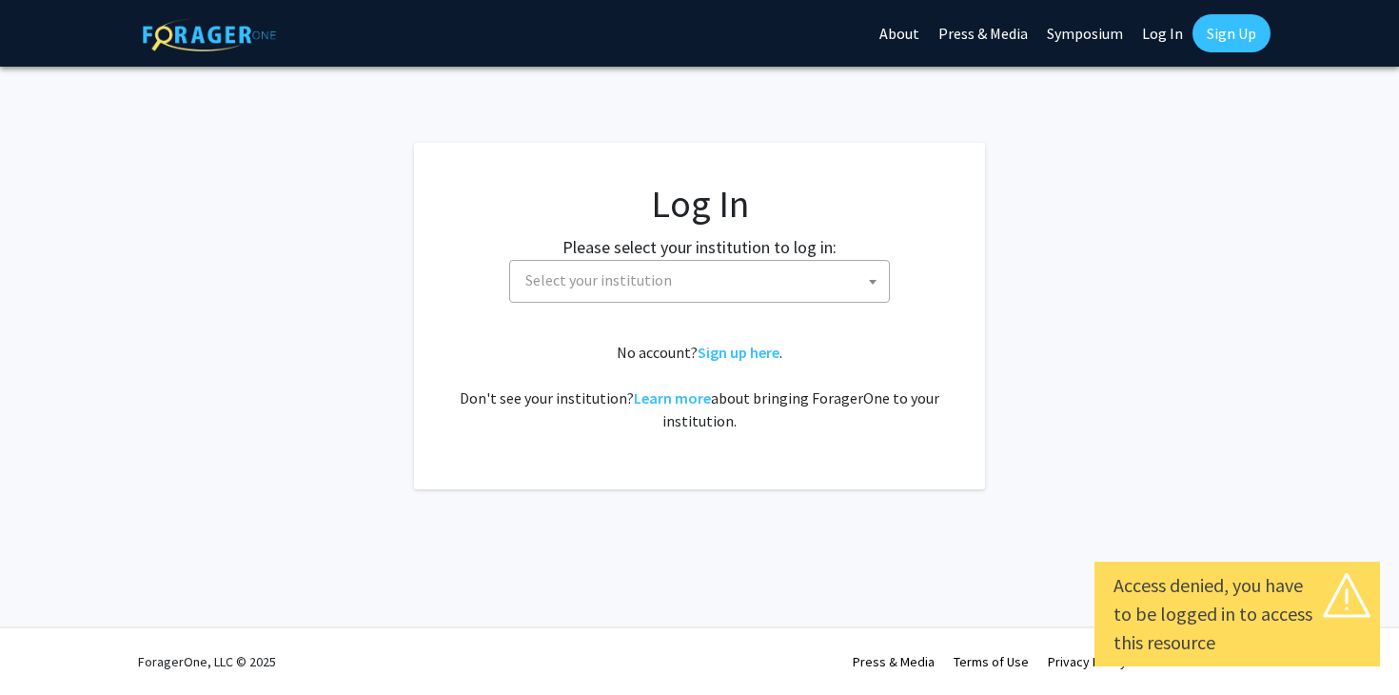
click at [814, 309] on fg-card-body "Log In Please select your institution to log in: [GEOGRAPHIC_DATA] [GEOGRAPHIC_…" at bounding box center [699, 316] width 495 height 270
click at [1164, 28] on link "Log In" at bounding box center [1162, 33] width 60 height 67
select select "34"
click at [1160, 30] on link "Log In" at bounding box center [1162, 33] width 60 height 67
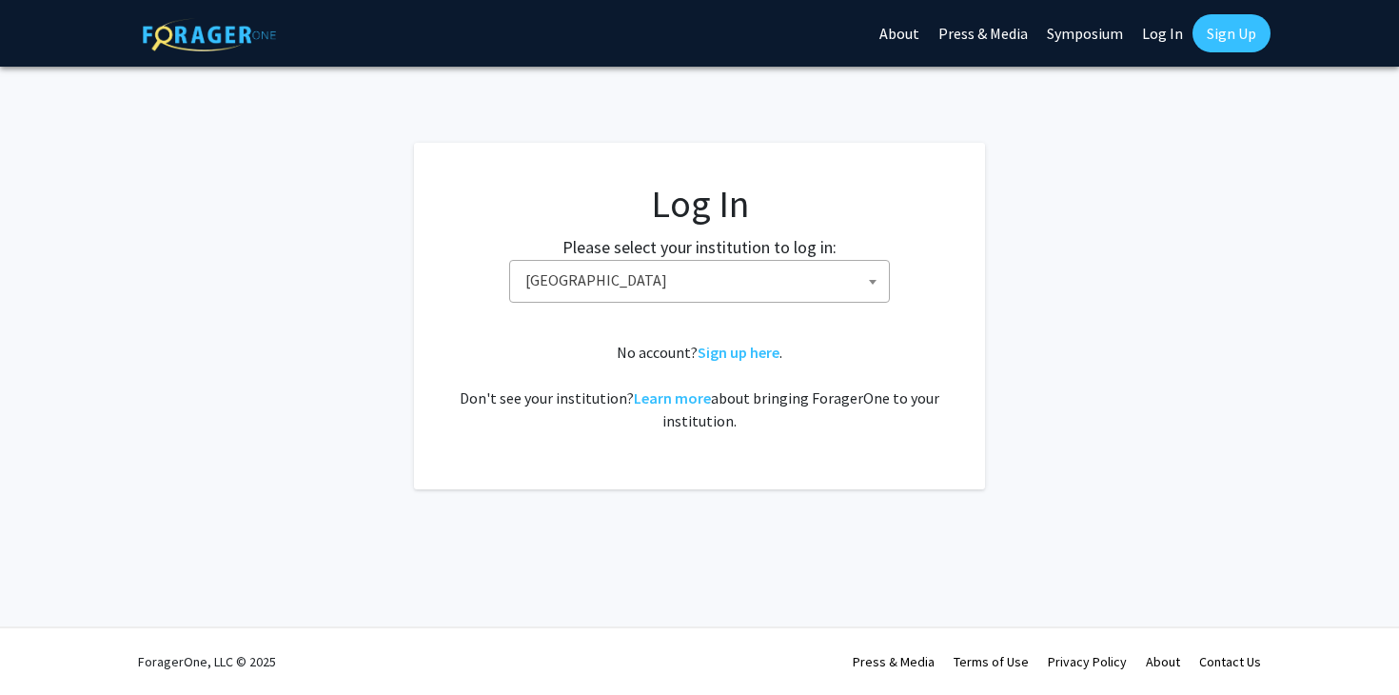
click at [703, 291] on span "Baylor University" at bounding box center [703, 280] width 371 height 39
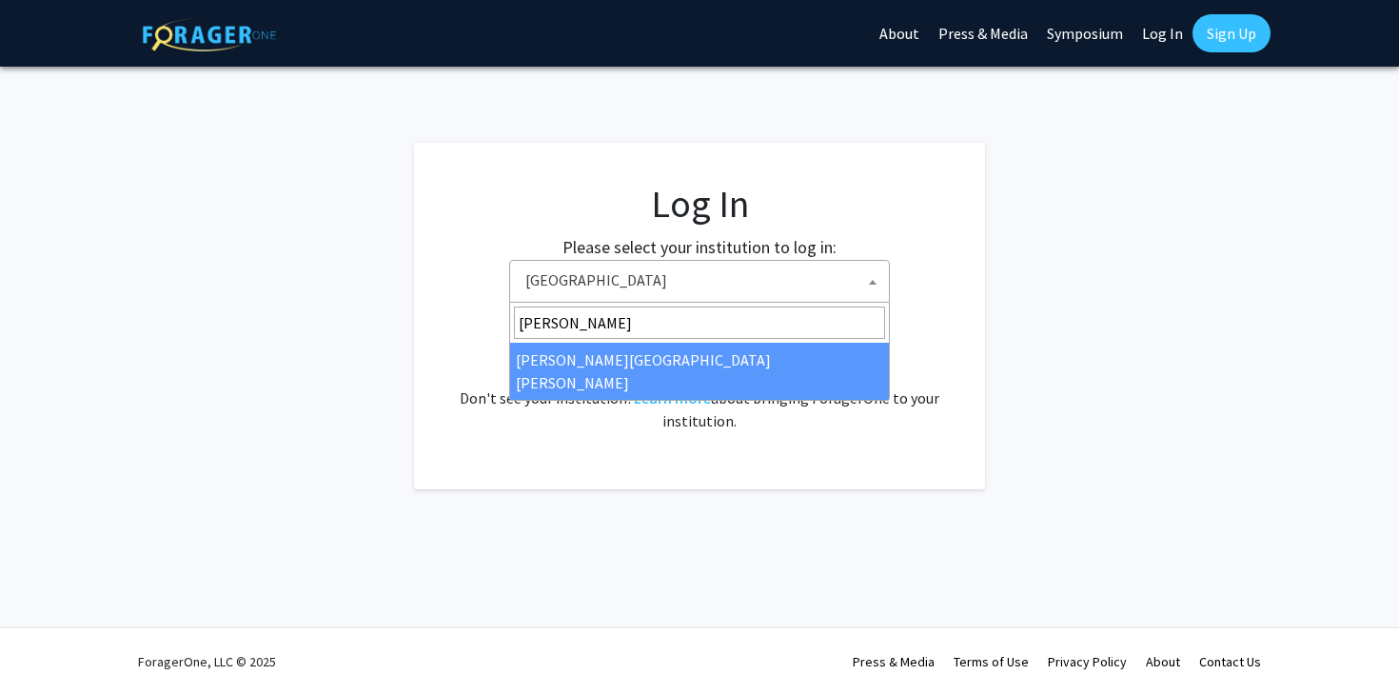
type input "johns"
select select "1"
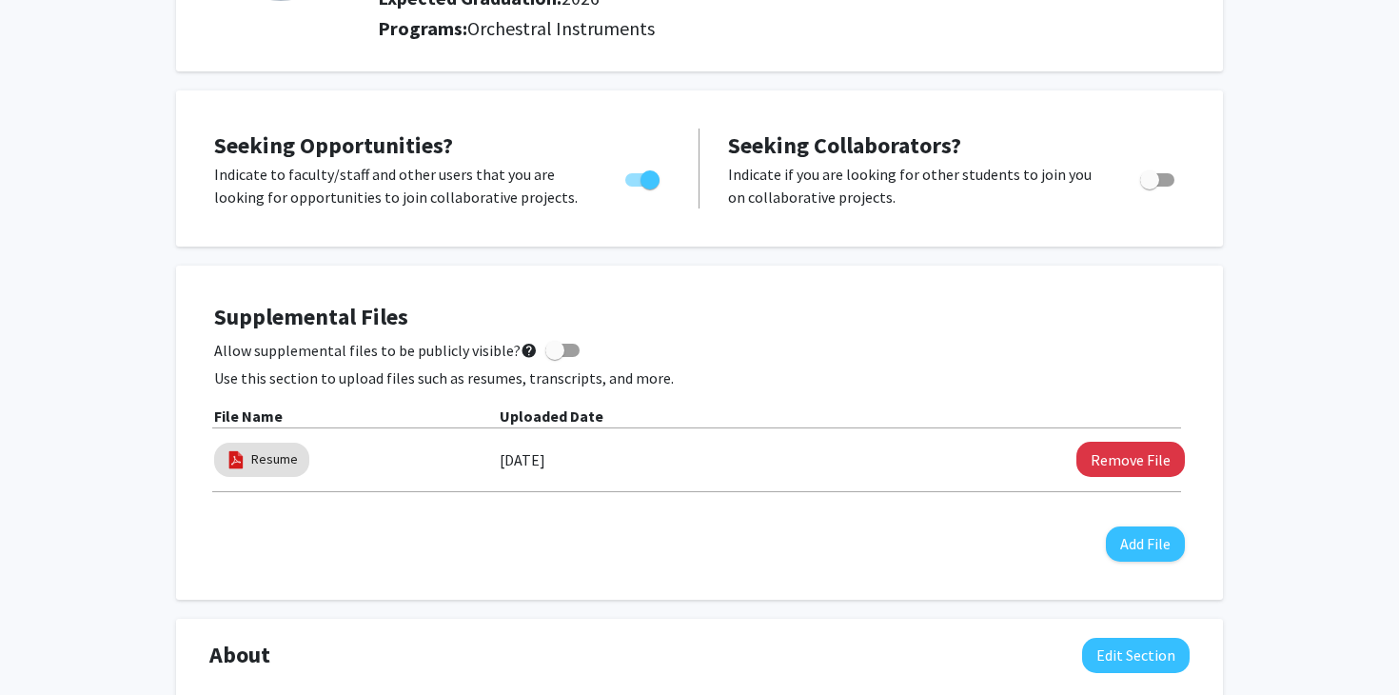
scroll to position [284, 0]
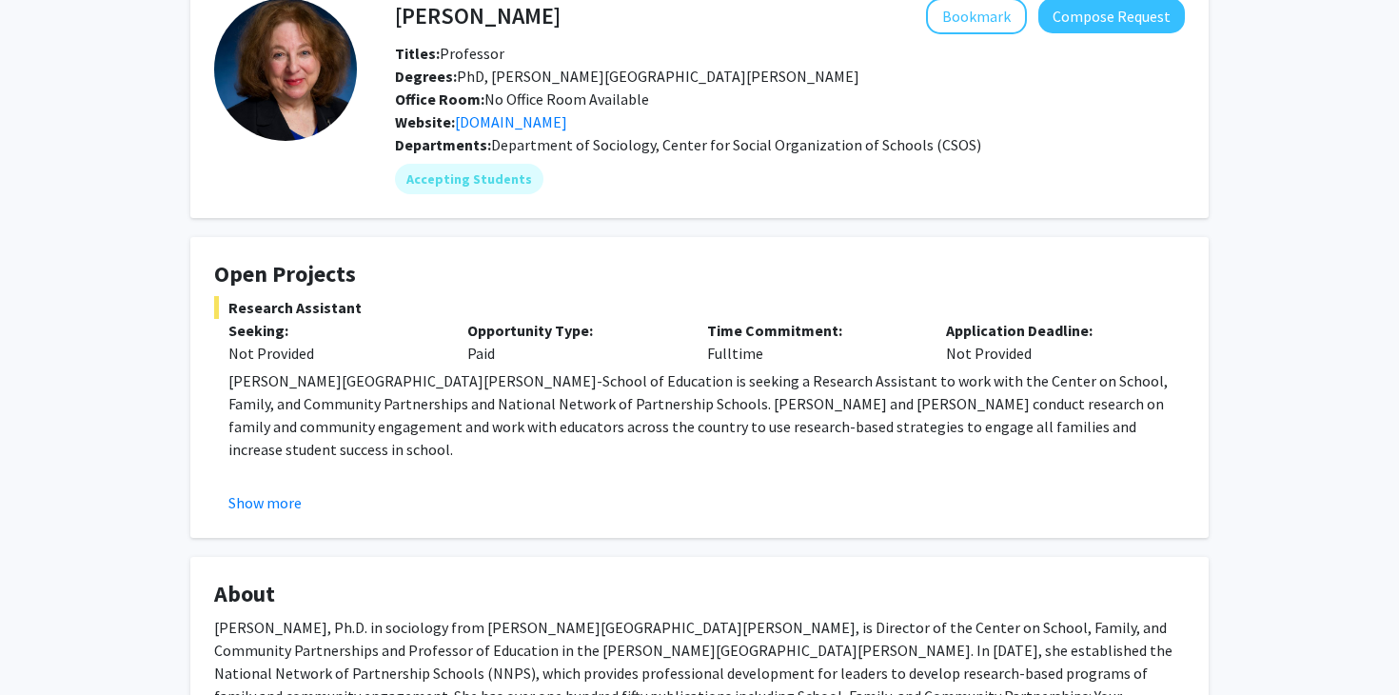
scroll to position [98, 0]
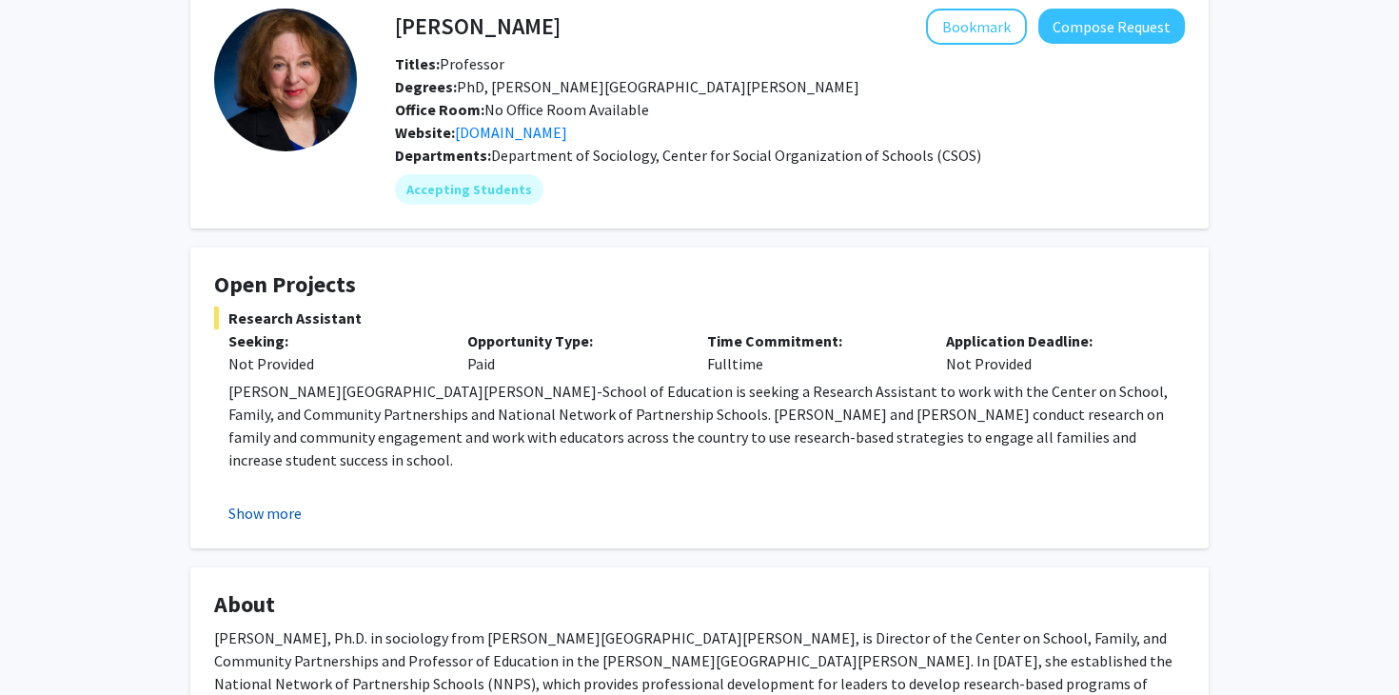
click at [287, 512] on button "Show more" at bounding box center [264, 512] width 73 height 23
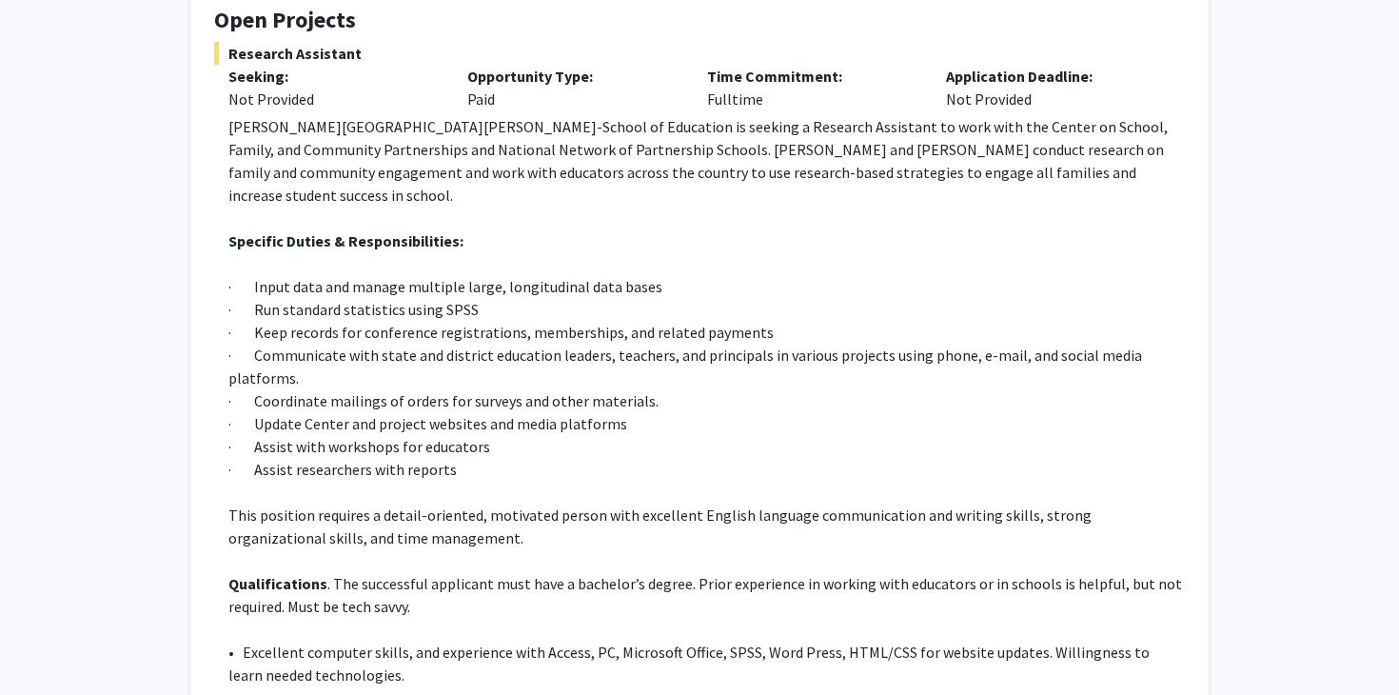
scroll to position [0, 0]
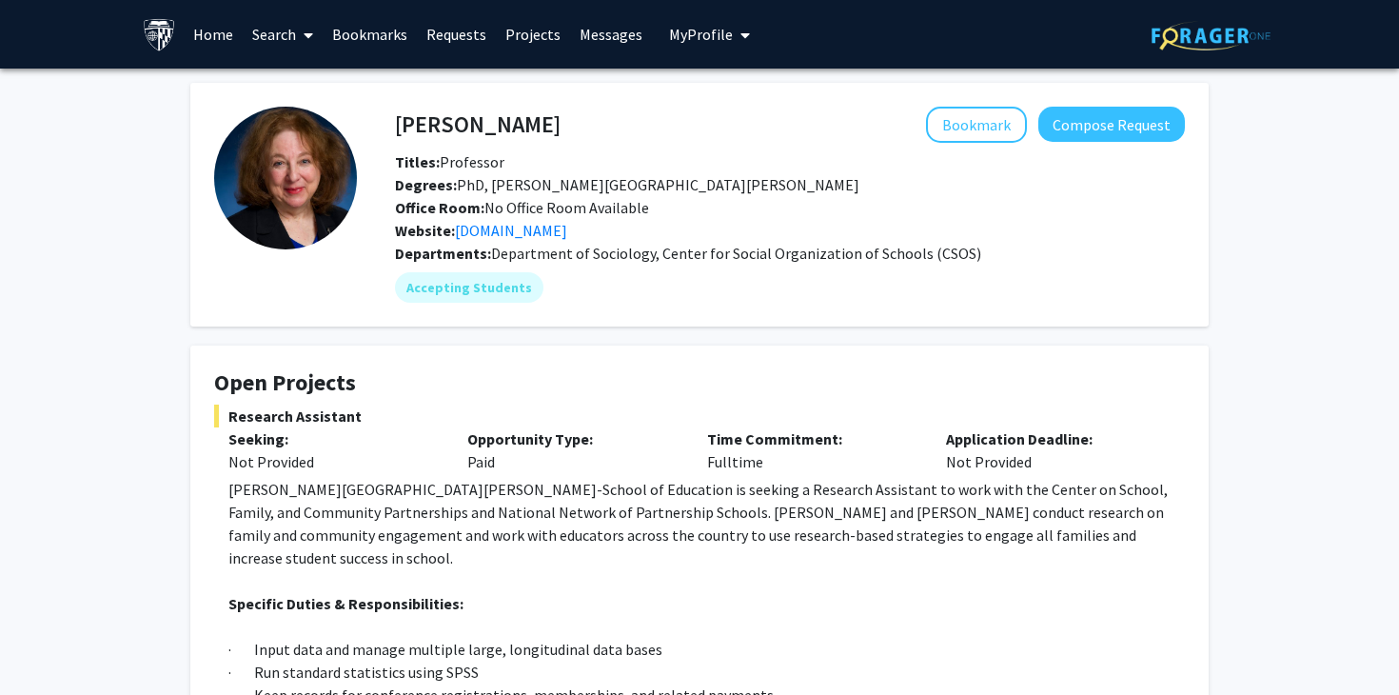
click at [293, 33] on link "Search" at bounding box center [283, 34] width 80 height 67
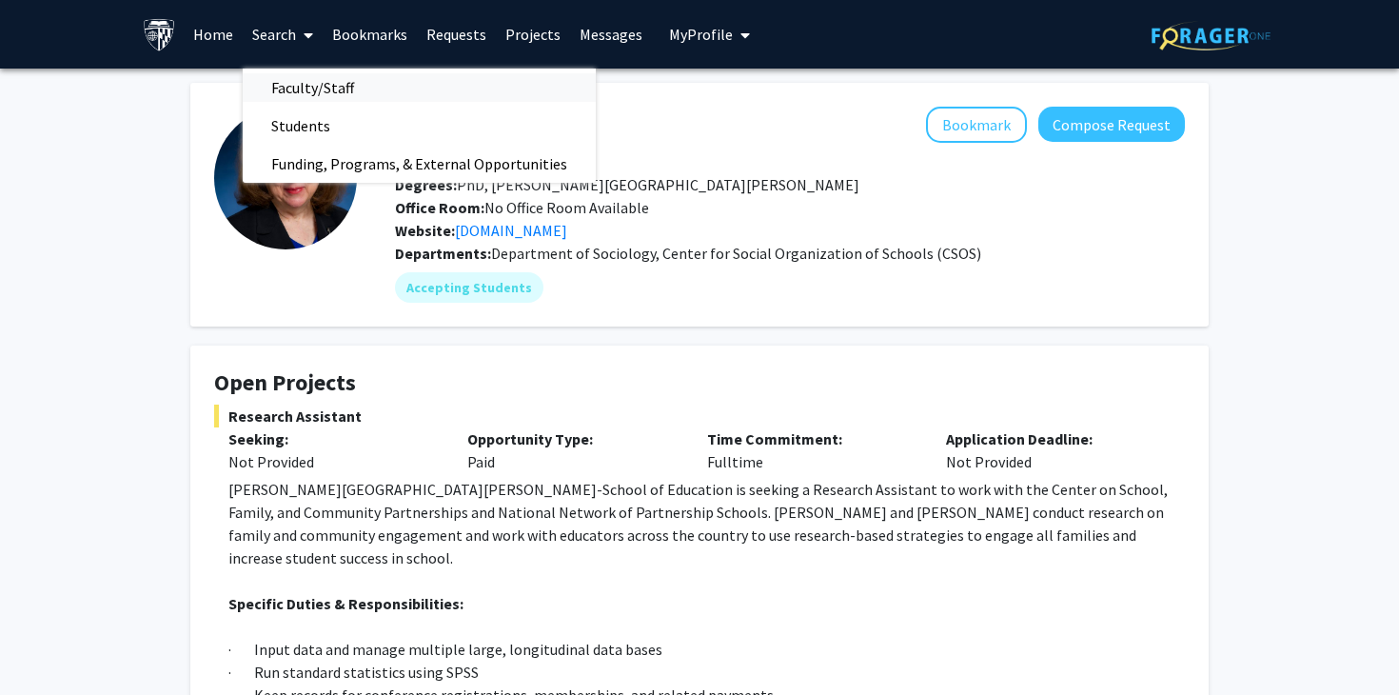
click at [351, 95] on span "Faculty/Staff" at bounding box center [313, 88] width 140 height 38
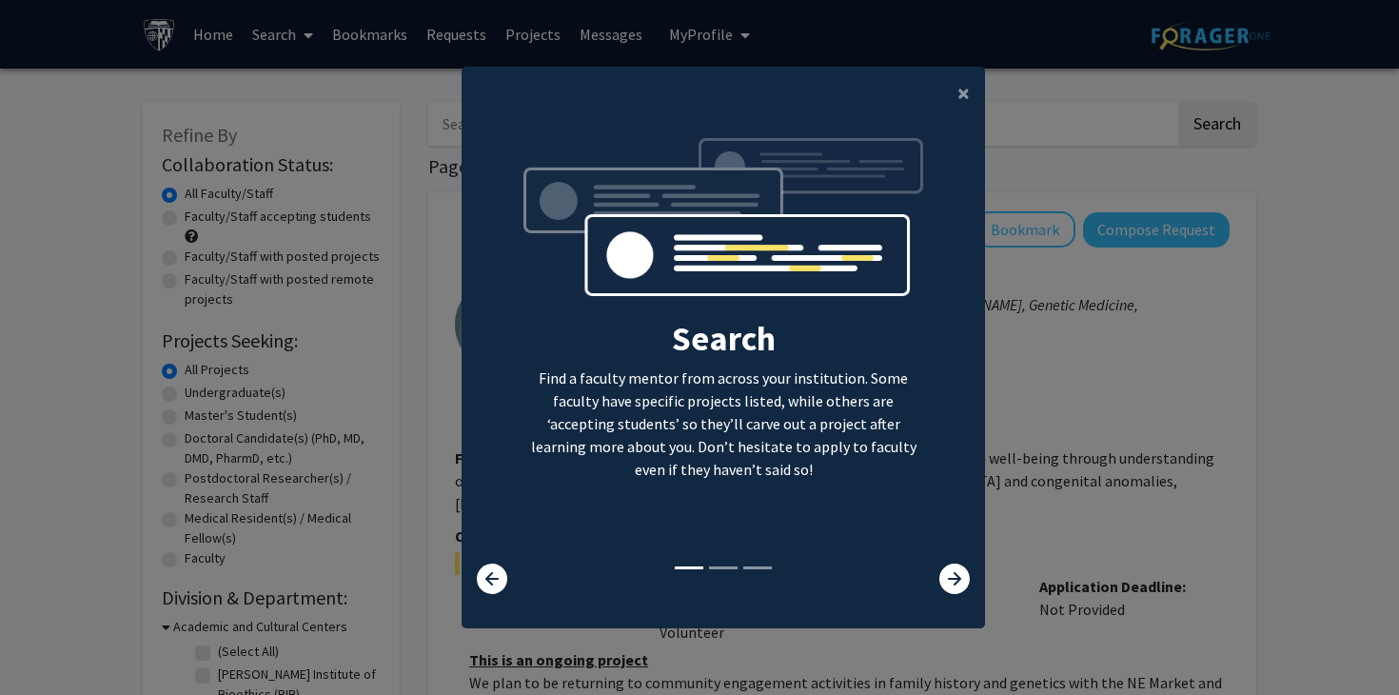
click at [920, 85] on div "×" at bounding box center [722, 93] width 523 height 53
click at [952, 94] on button "×" at bounding box center [963, 93] width 43 height 53
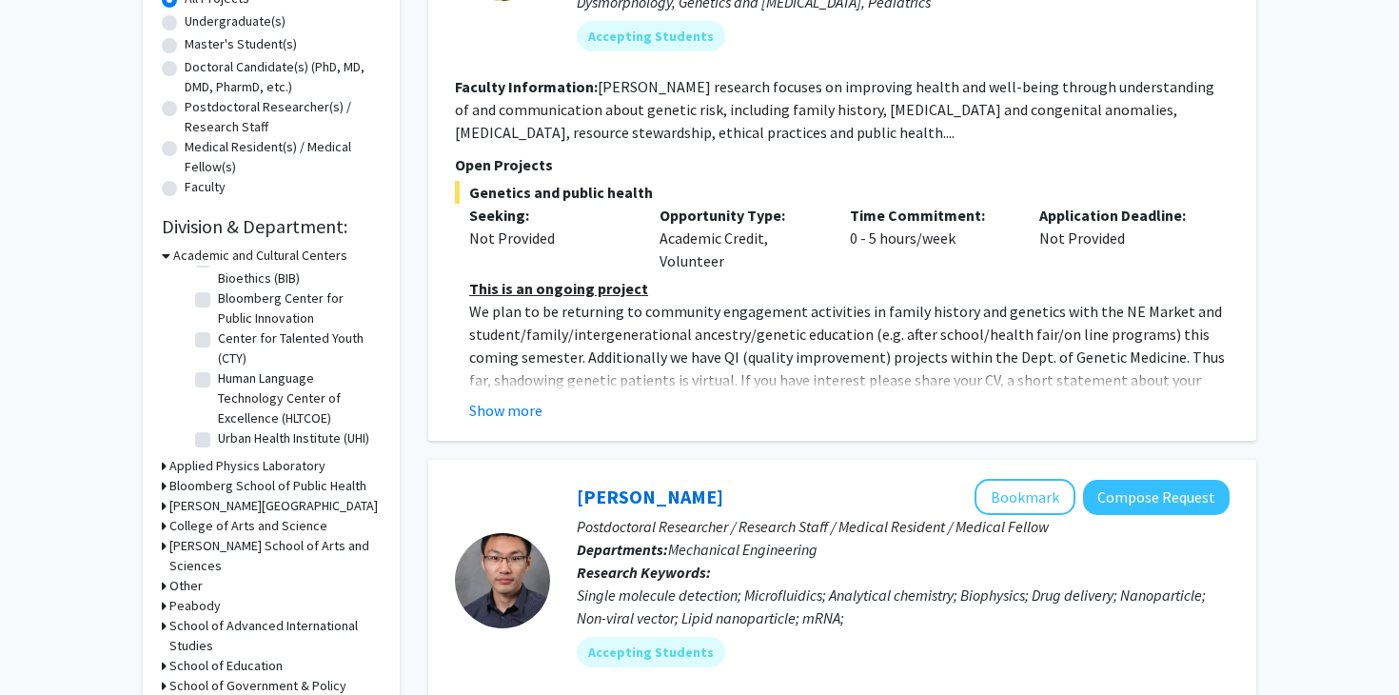
scroll to position [391, 0]
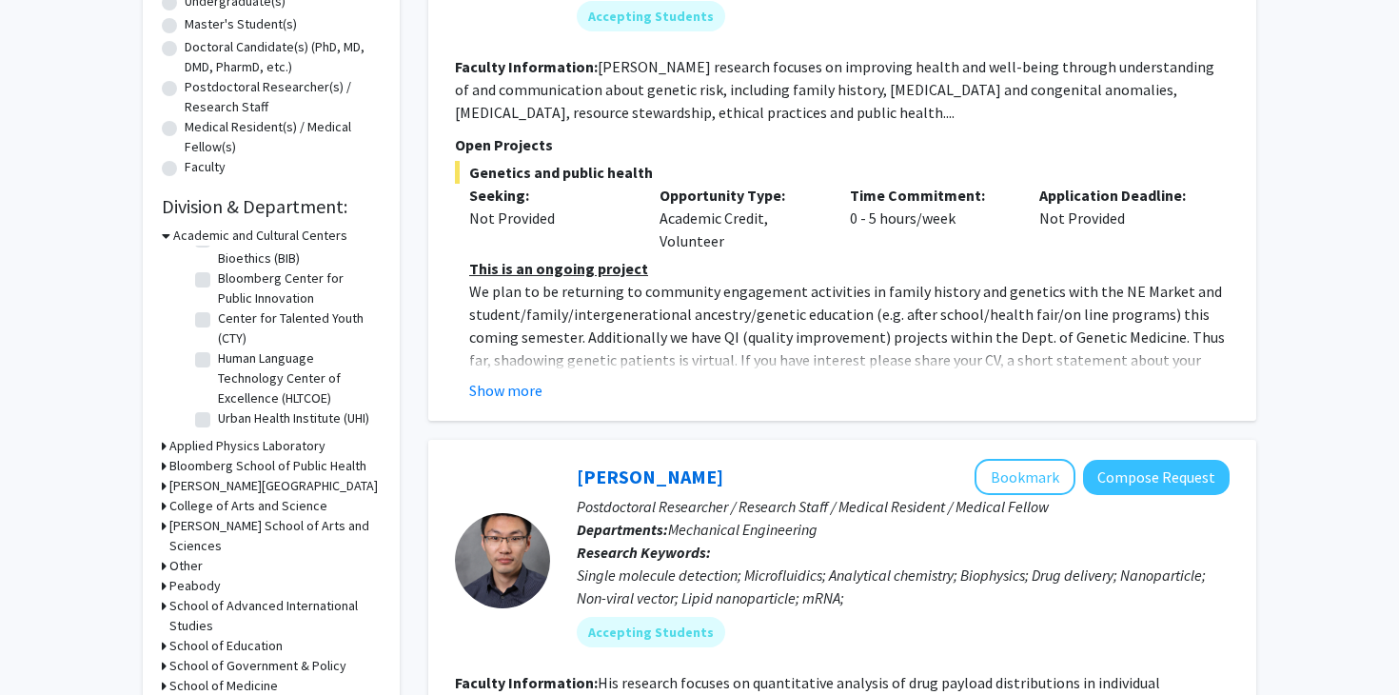
click at [173, 238] on h3 "Academic and Cultural Centers" at bounding box center [260, 236] width 174 height 20
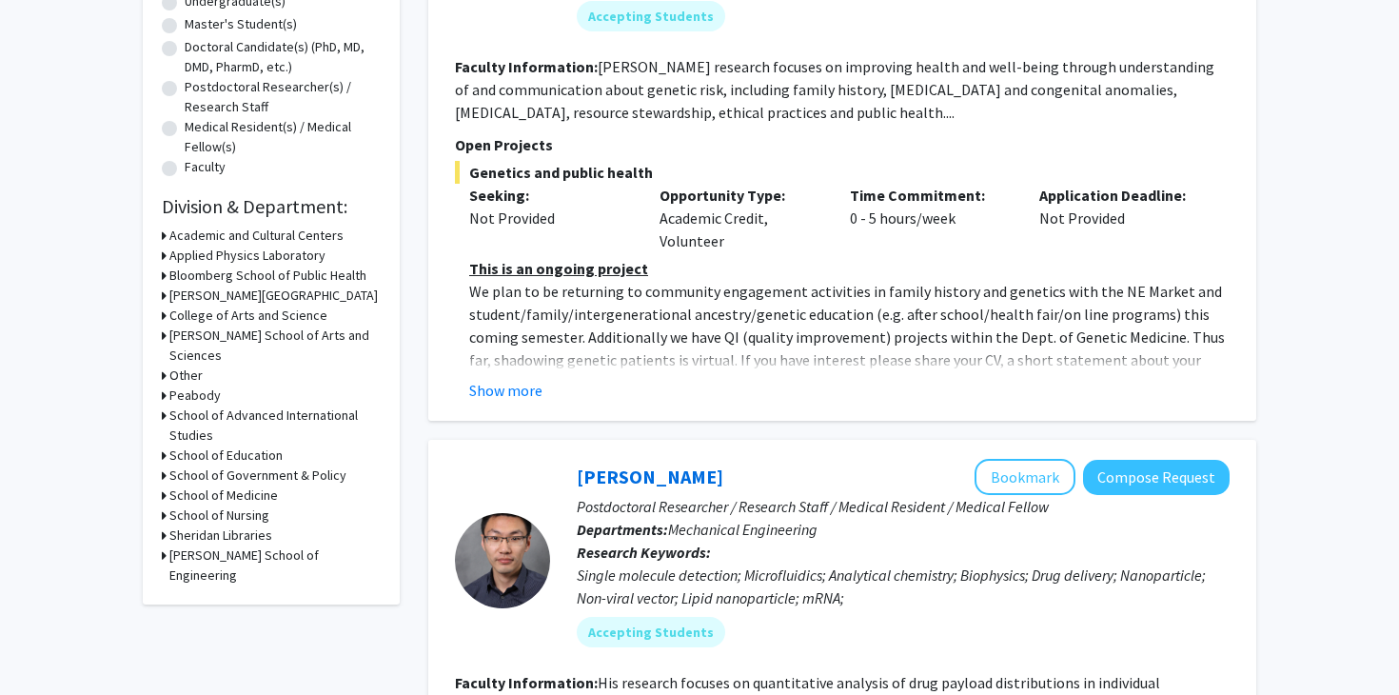
click at [193, 405] on h3 "School of Advanced International Studies" at bounding box center [274, 425] width 211 height 40
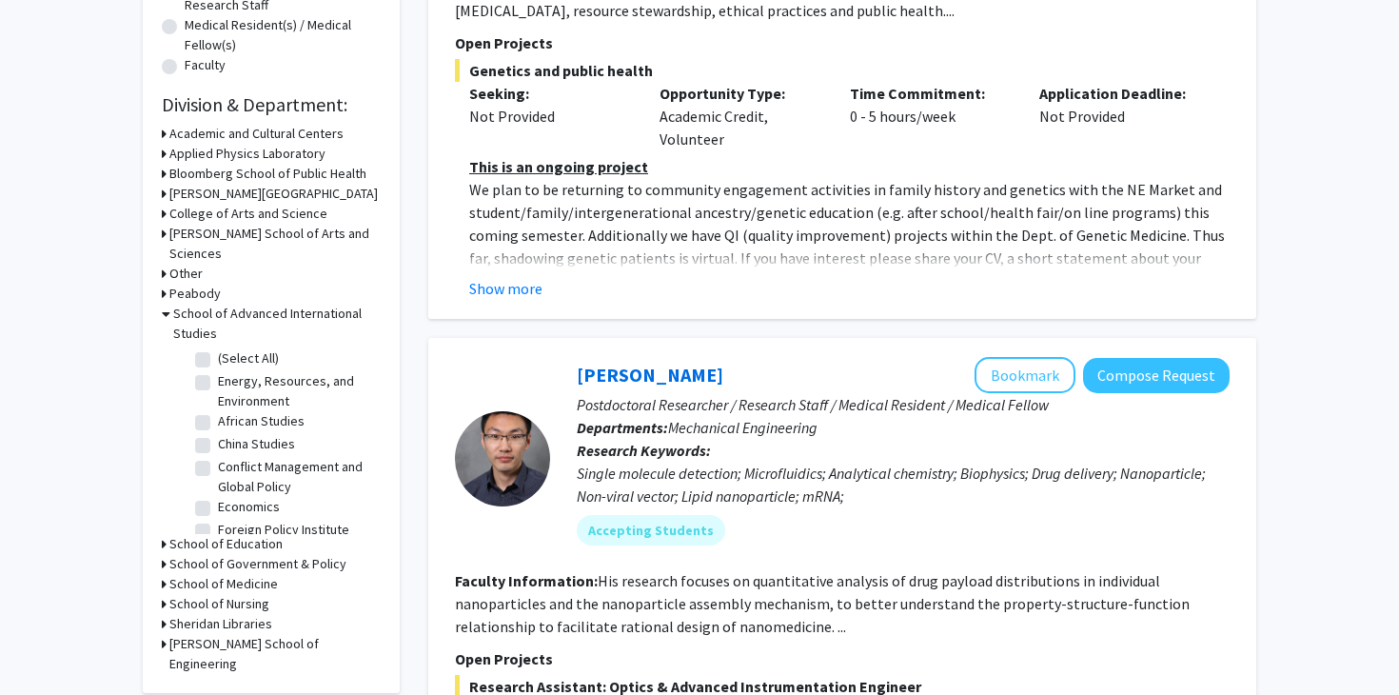
scroll to position [501, 0]
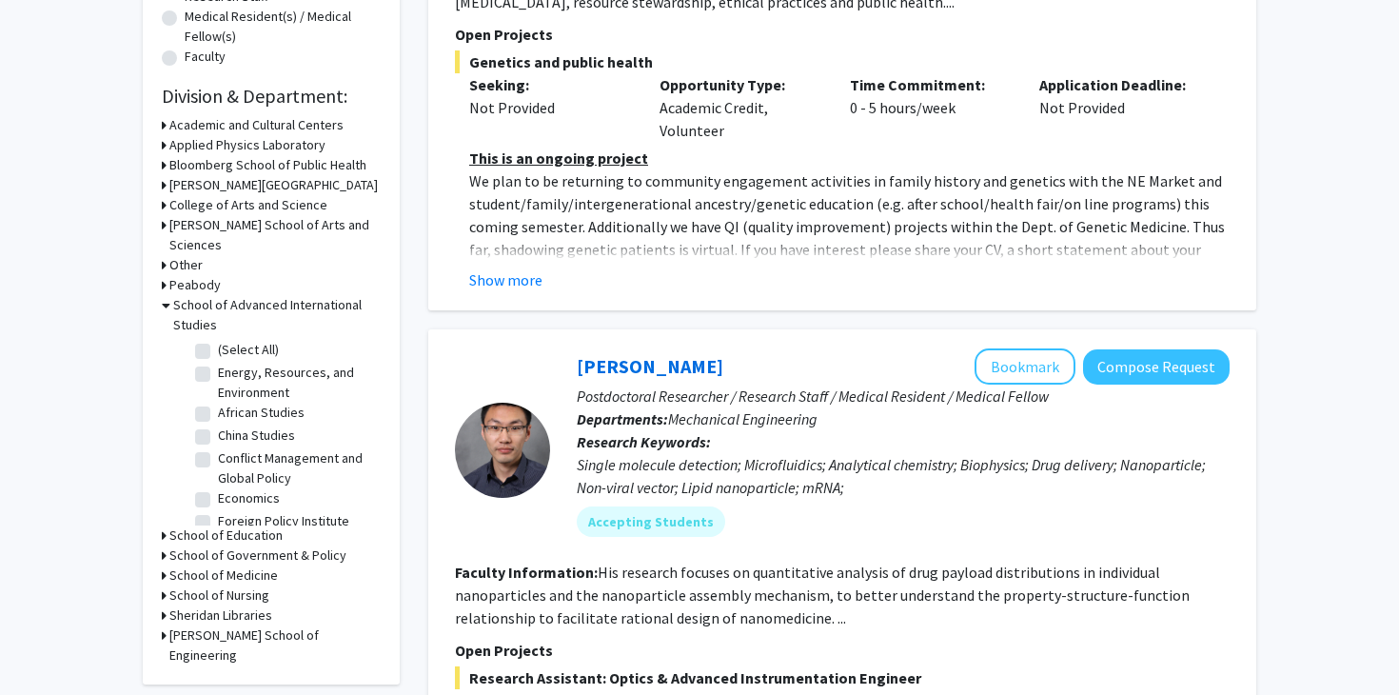
click at [173, 295] on h3 "School of Advanced International Studies" at bounding box center [276, 315] width 207 height 40
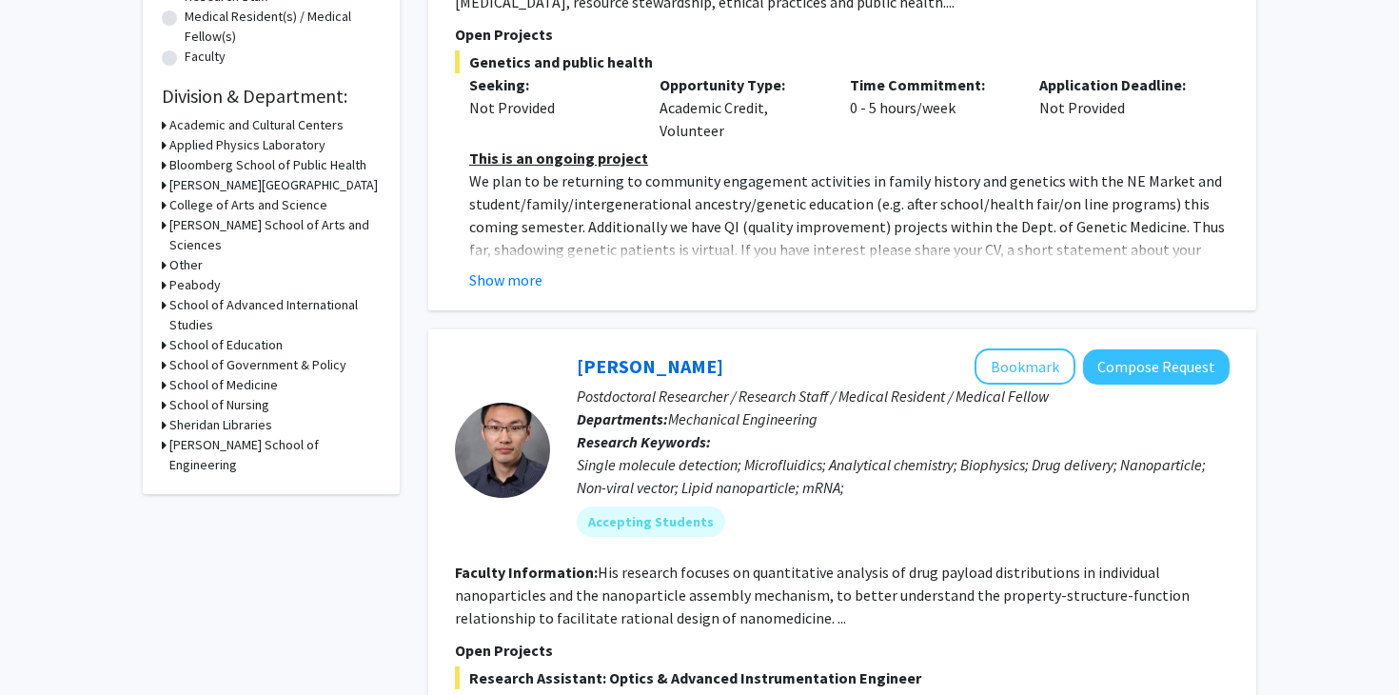
click at [192, 275] on h3 "Peabody" at bounding box center [194, 285] width 51 height 20
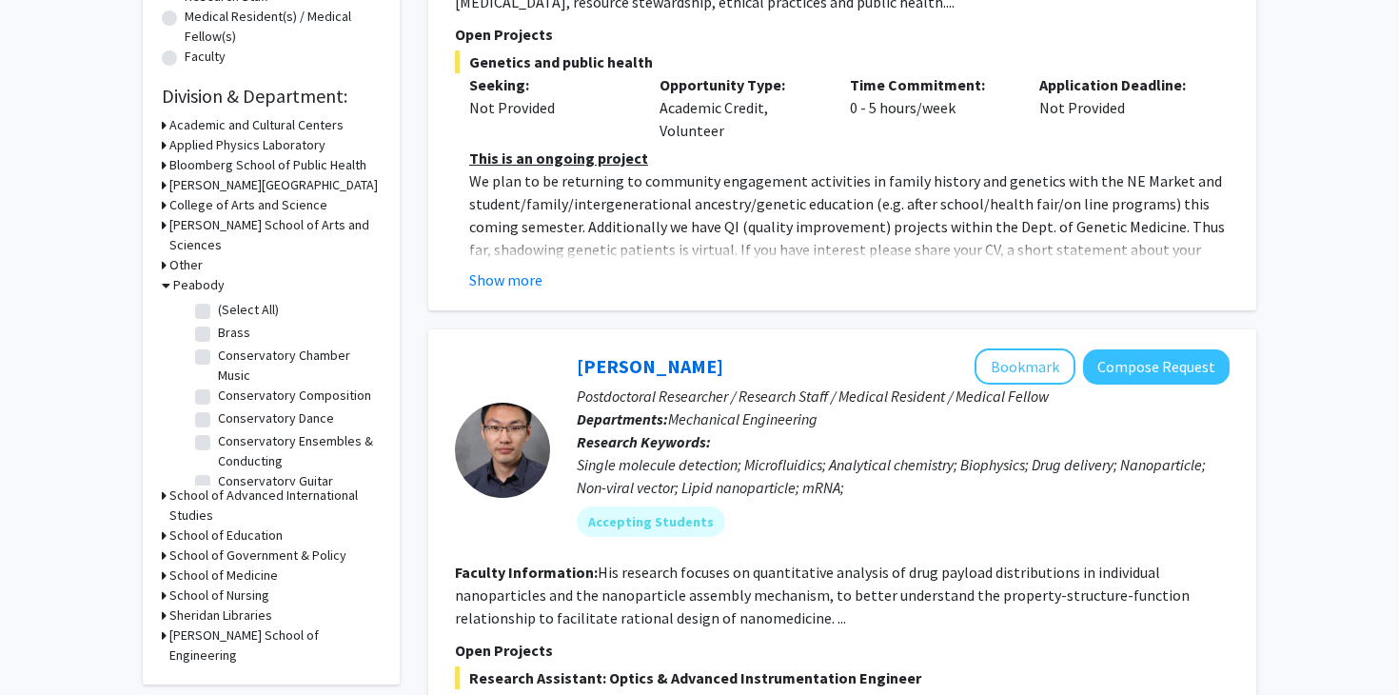
click at [218, 300] on label "(Select All)" at bounding box center [248, 310] width 61 height 20
click at [218, 300] on input "(Select All)" at bounding box center [224, 306] width 12 height 12
checkbox input "true"
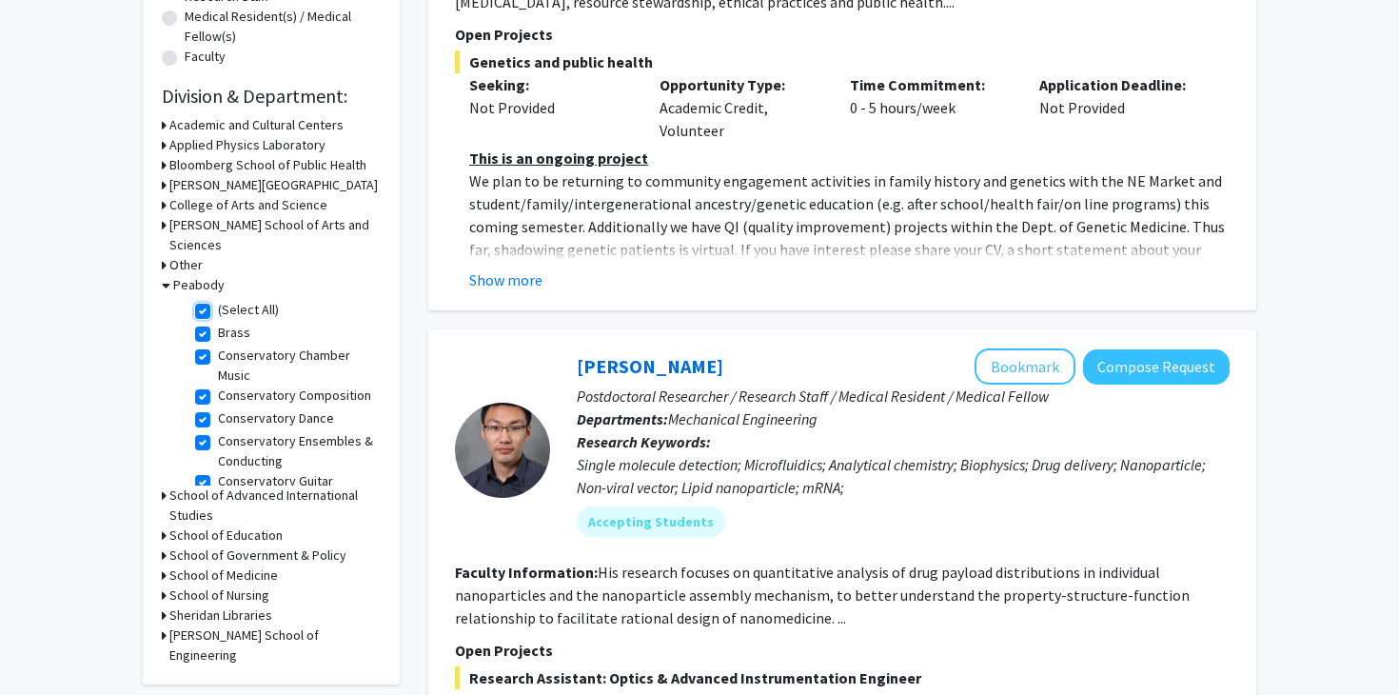
checkbox input "true"
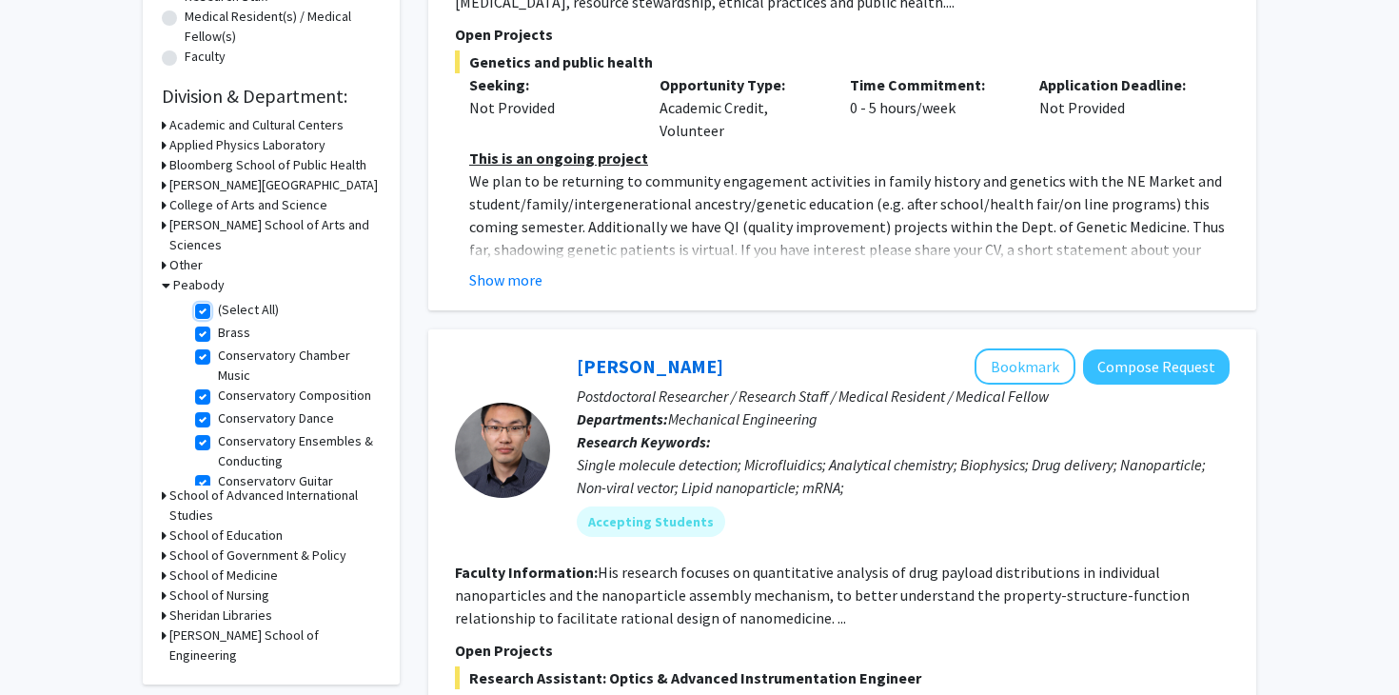
checkbox input "true"
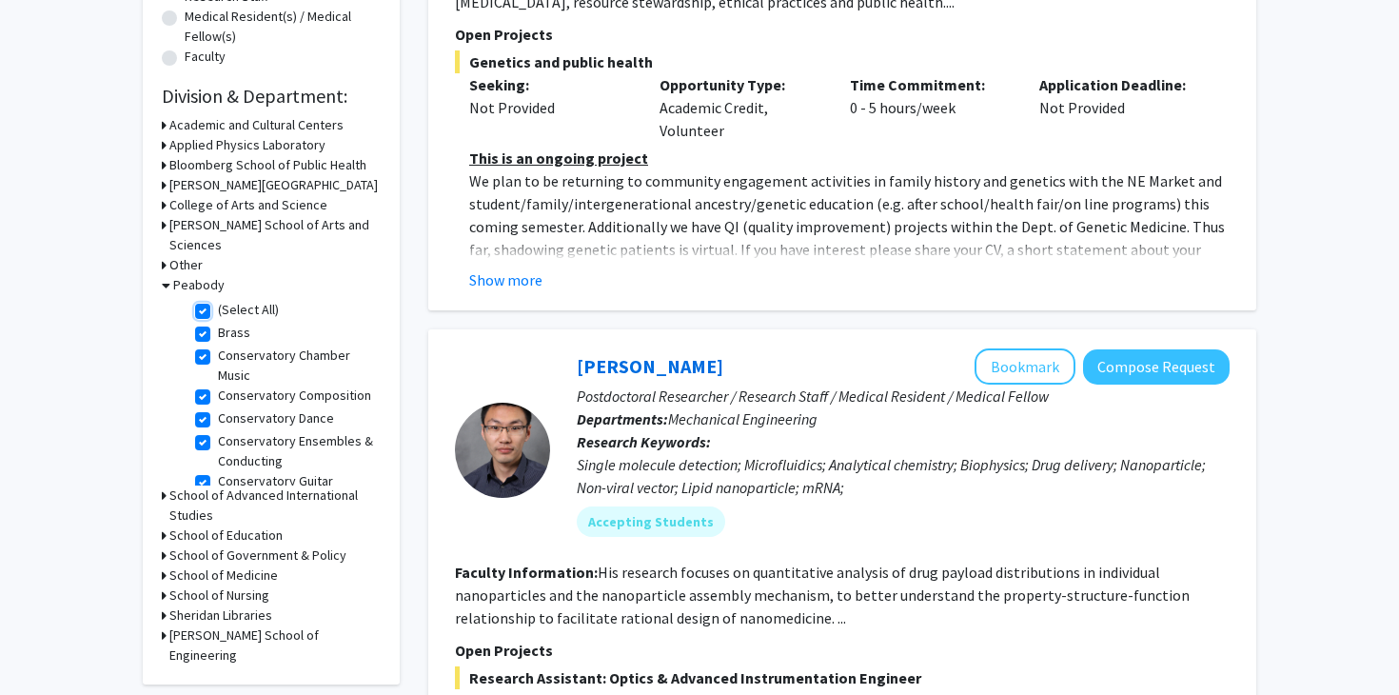
checkbox input "true"
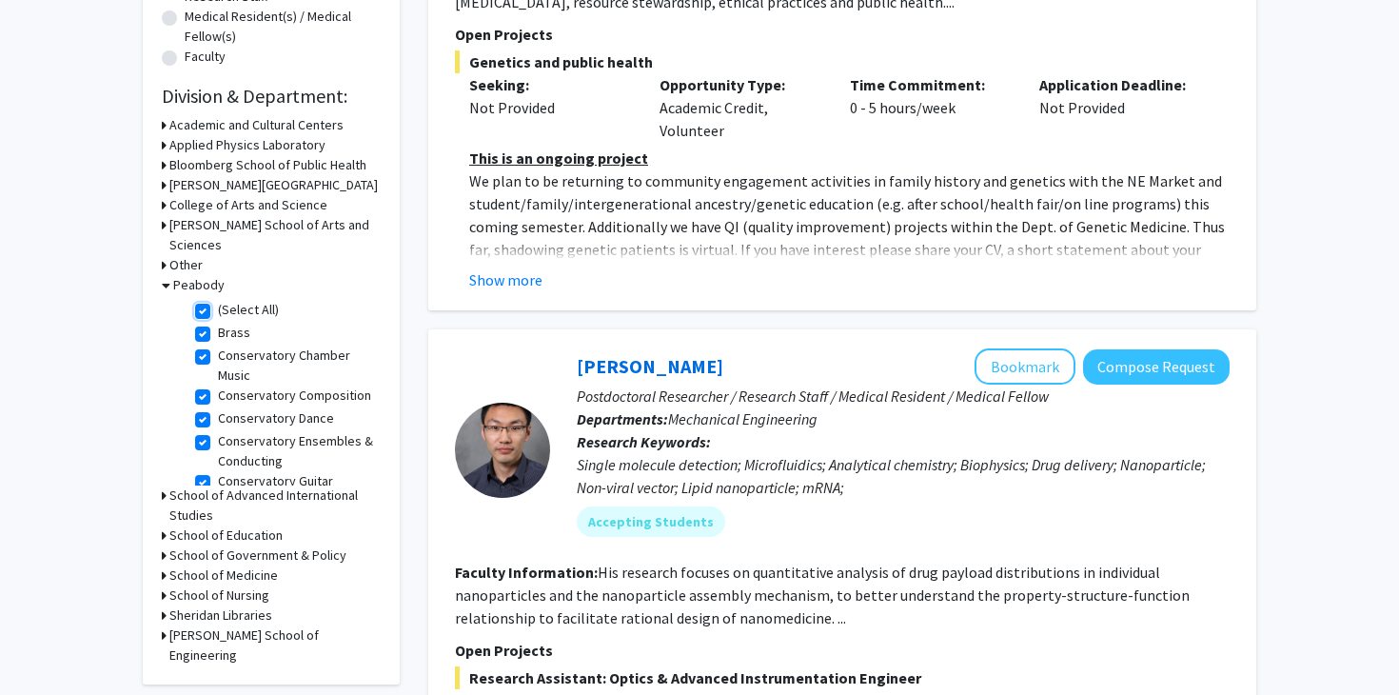
checkbox input "true"
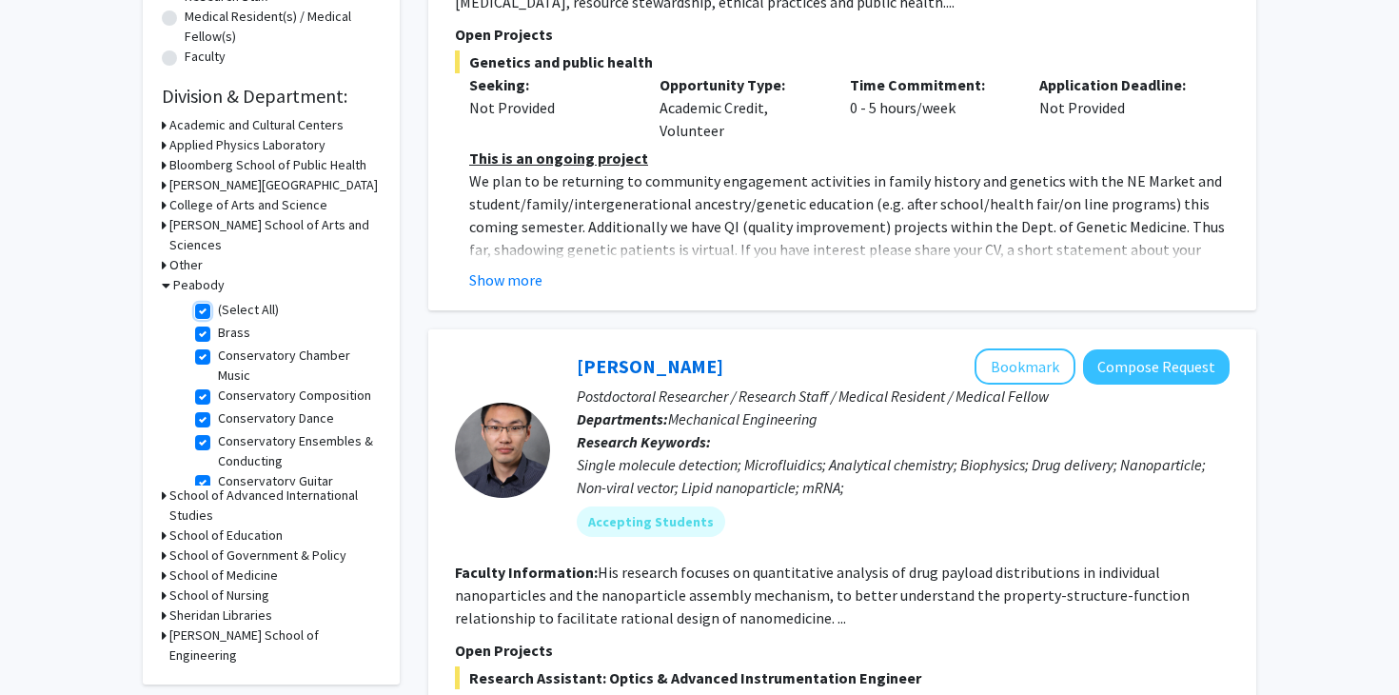
checkbox input "true"
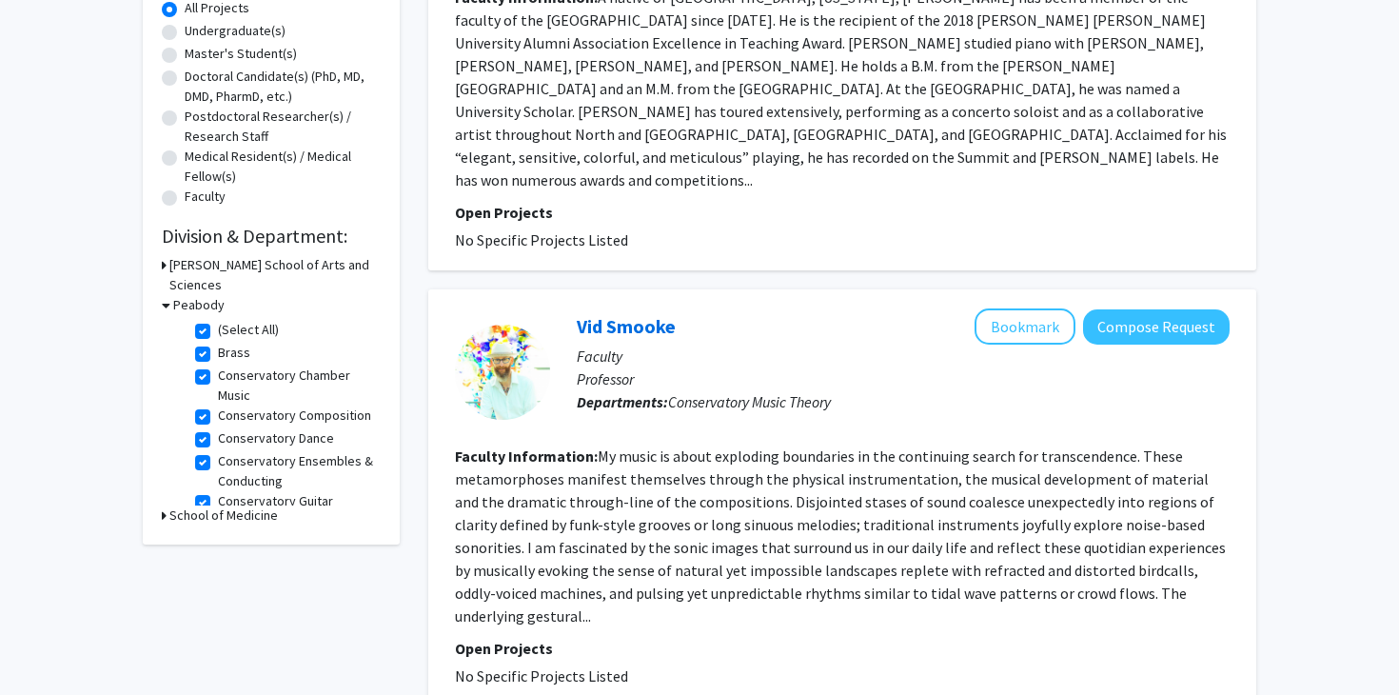
scroll to position [402, 0]
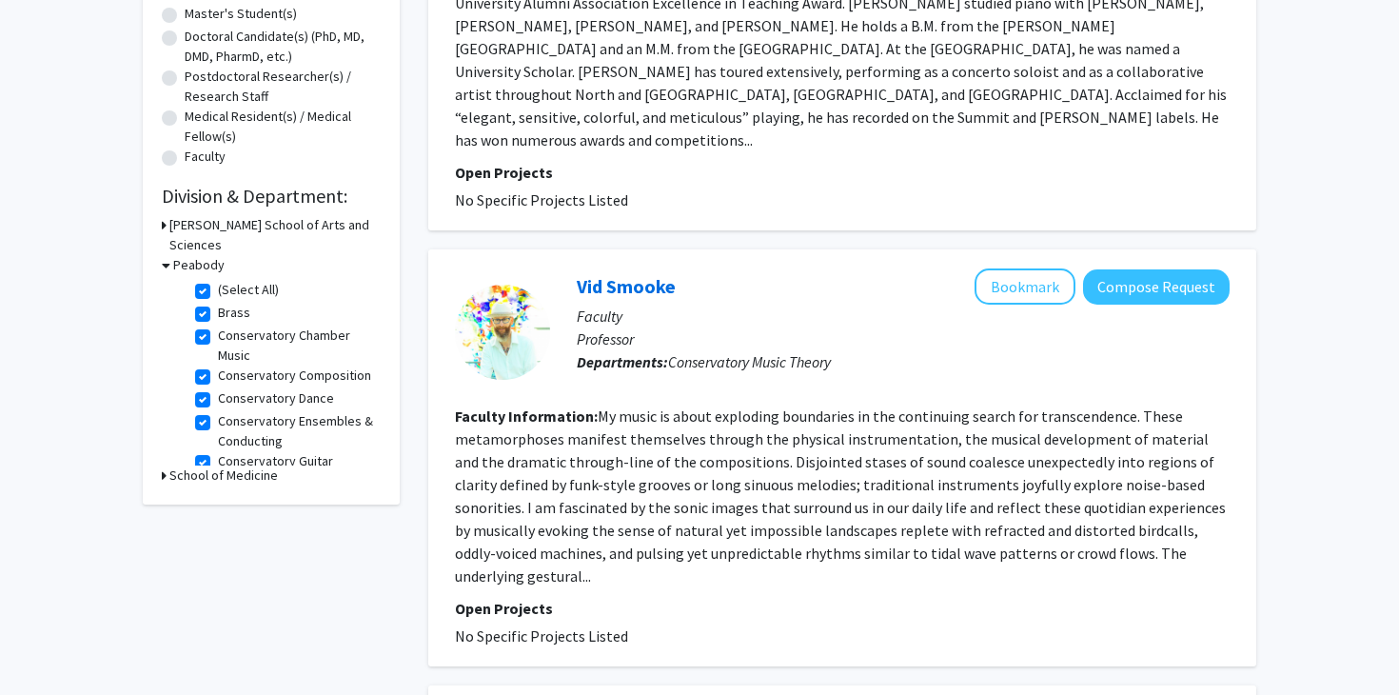
click at [181, 255] on h3 "Peabody" at bounding box center [198, 265] width 51 height 20
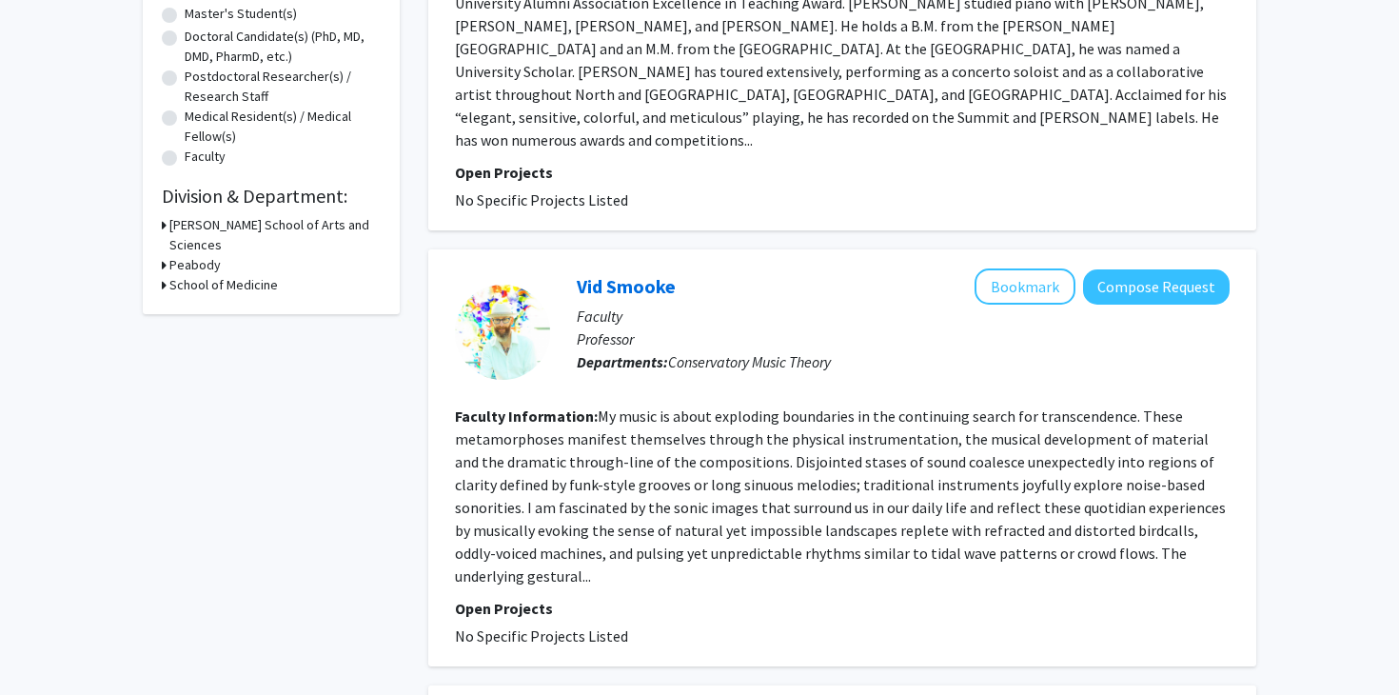
click at [200, 255] on h3 "Peabody" at bounding box center [194, 265] width 51 height 20
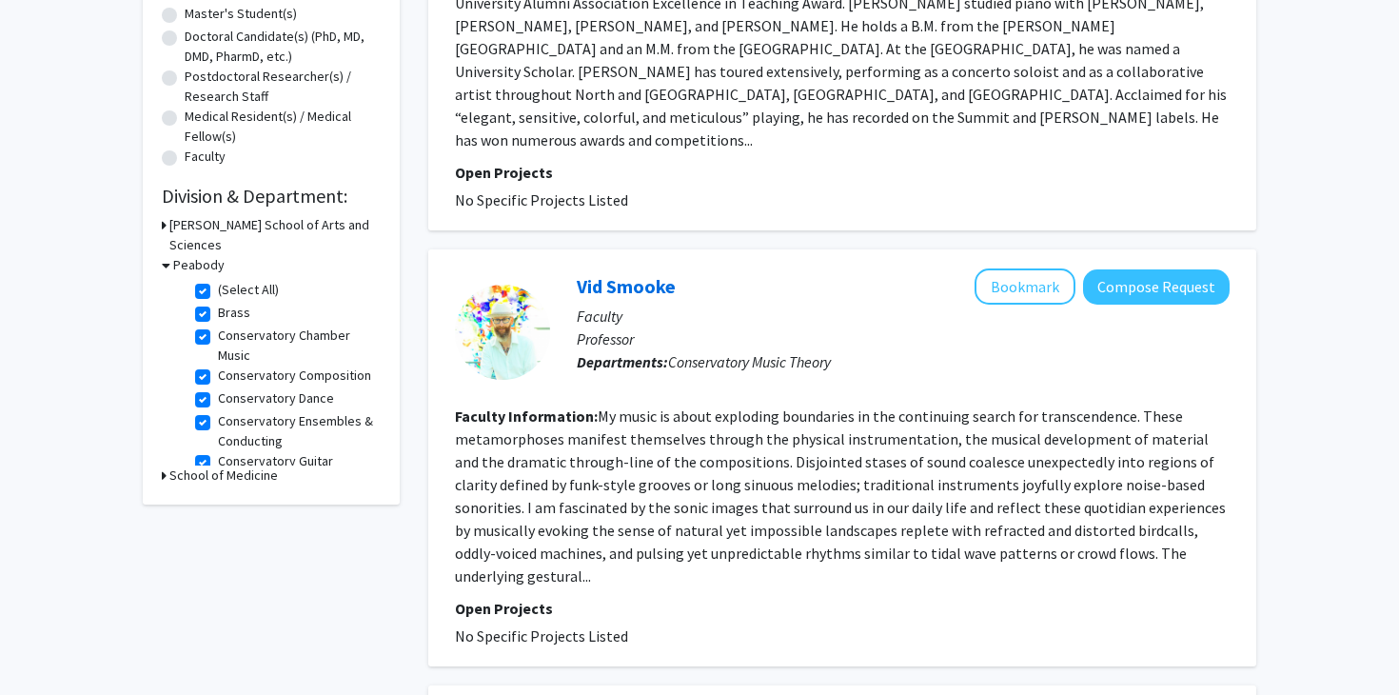
click at [213, 280] on fg-checkbox "(Select All) (Select All)" at bounding box center [285, 291] width 181 height 23
click at [218, 280] on label "(Select All)" at bounding box center [248, 290] width 61 height 20
click at [218, 280] on input "(Select All)" at bounding box center [224, 286] width 12 height 12
checkbox input "false"
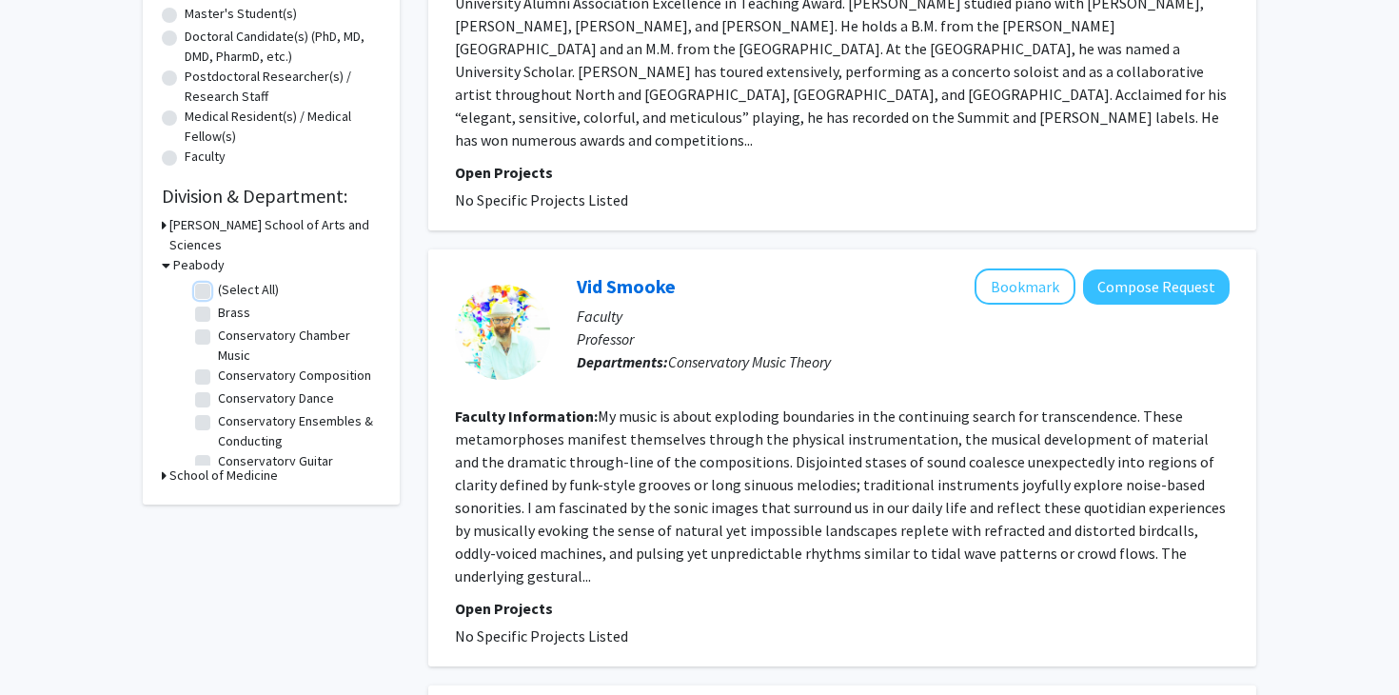
checkbox input "false"
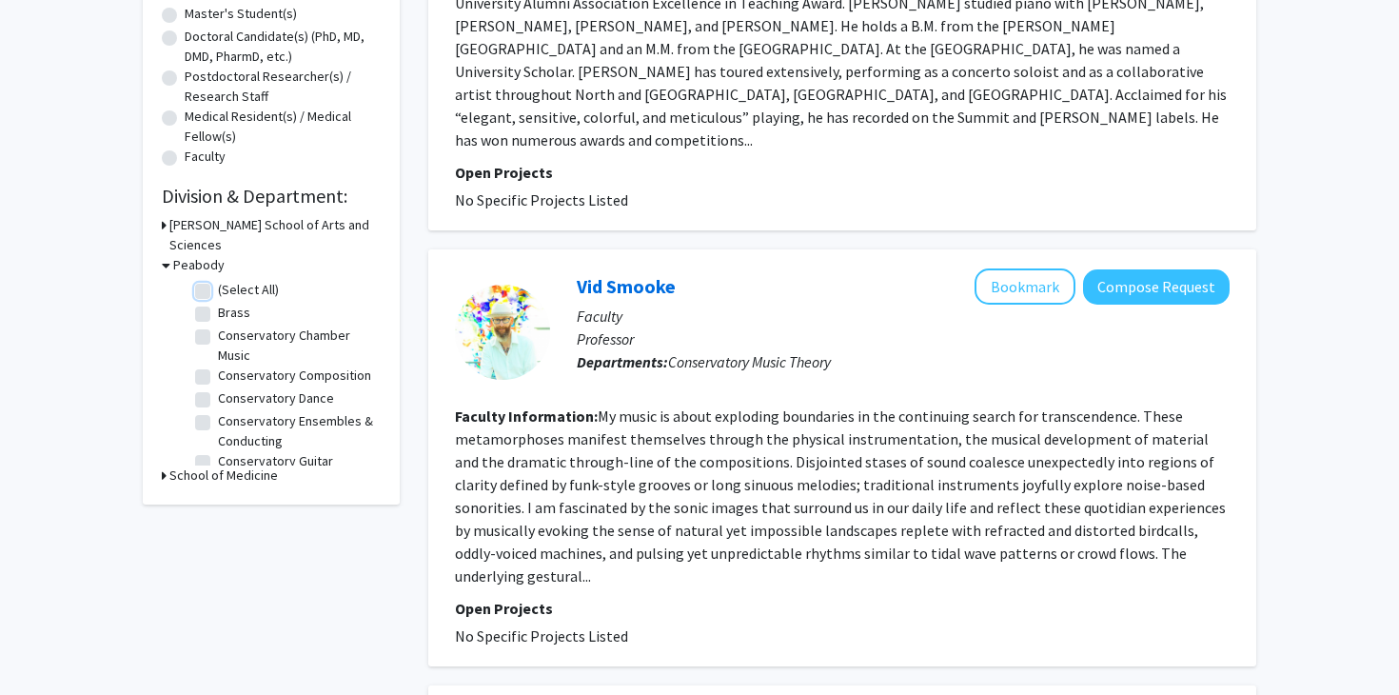
checkbox input "false"
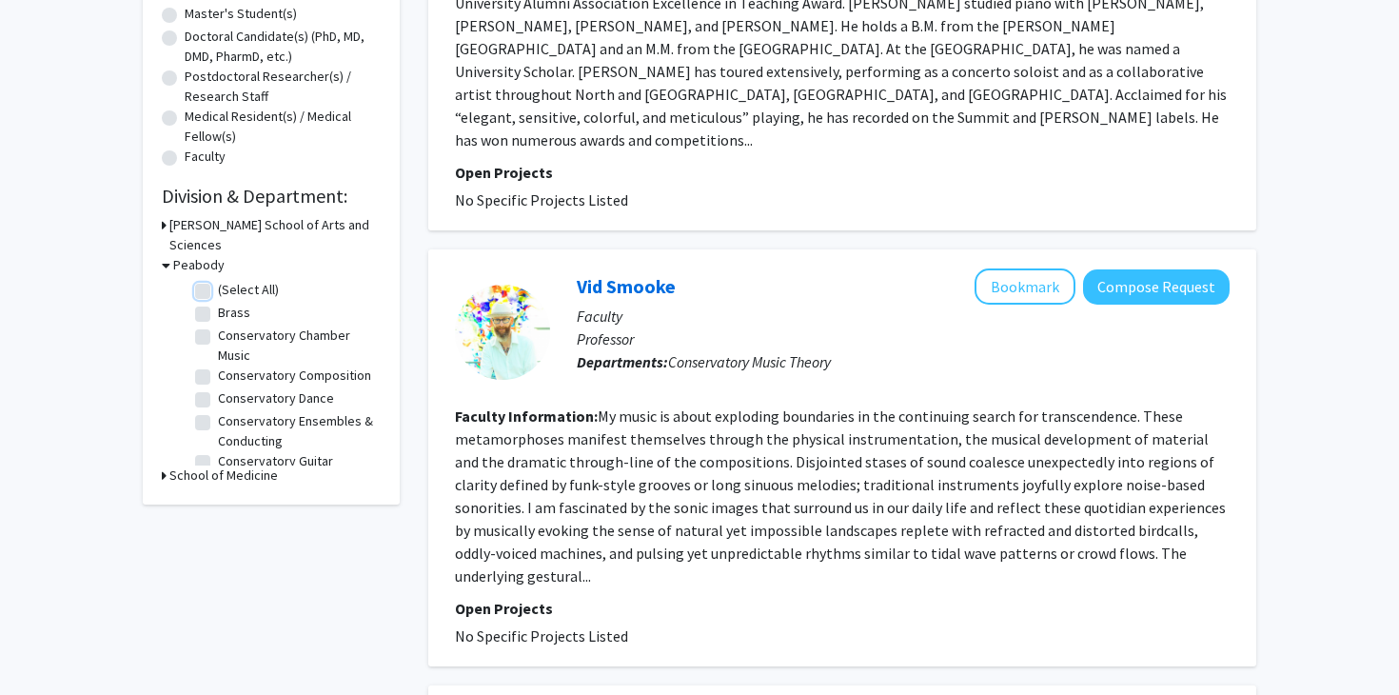
checkbox input "false"
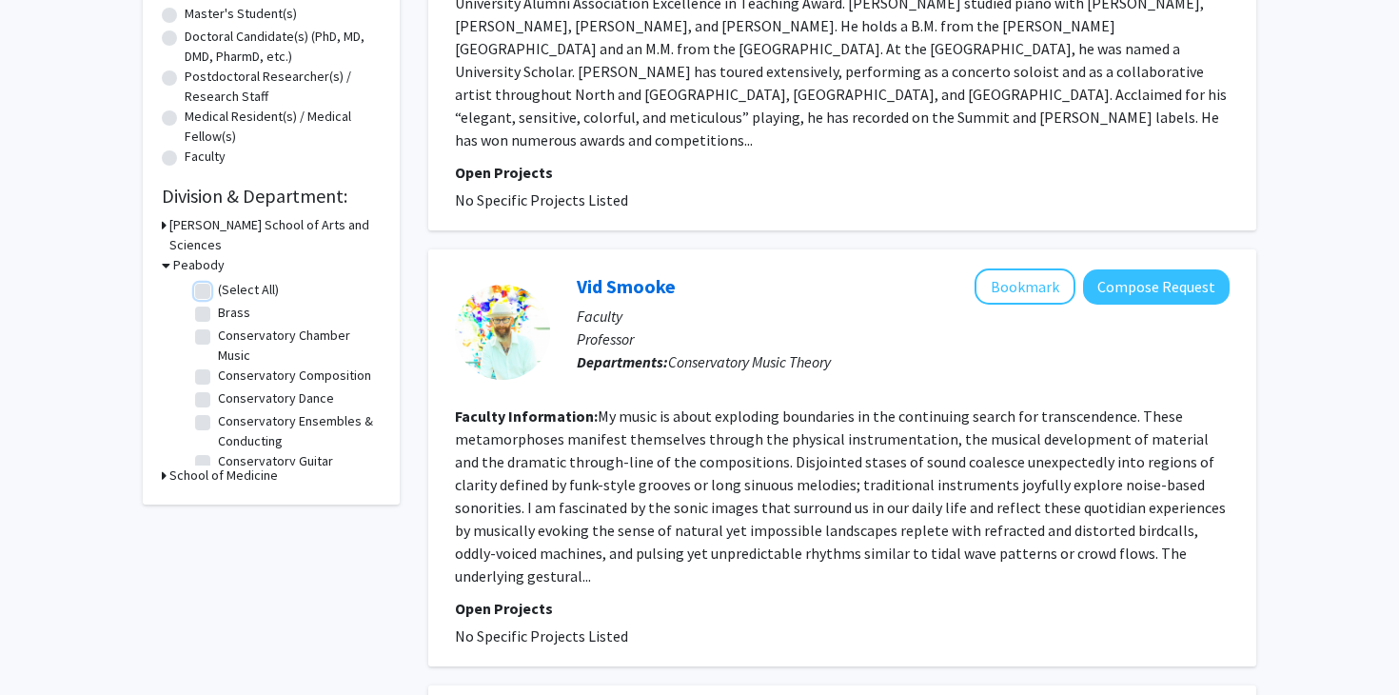
checkbox input "false"
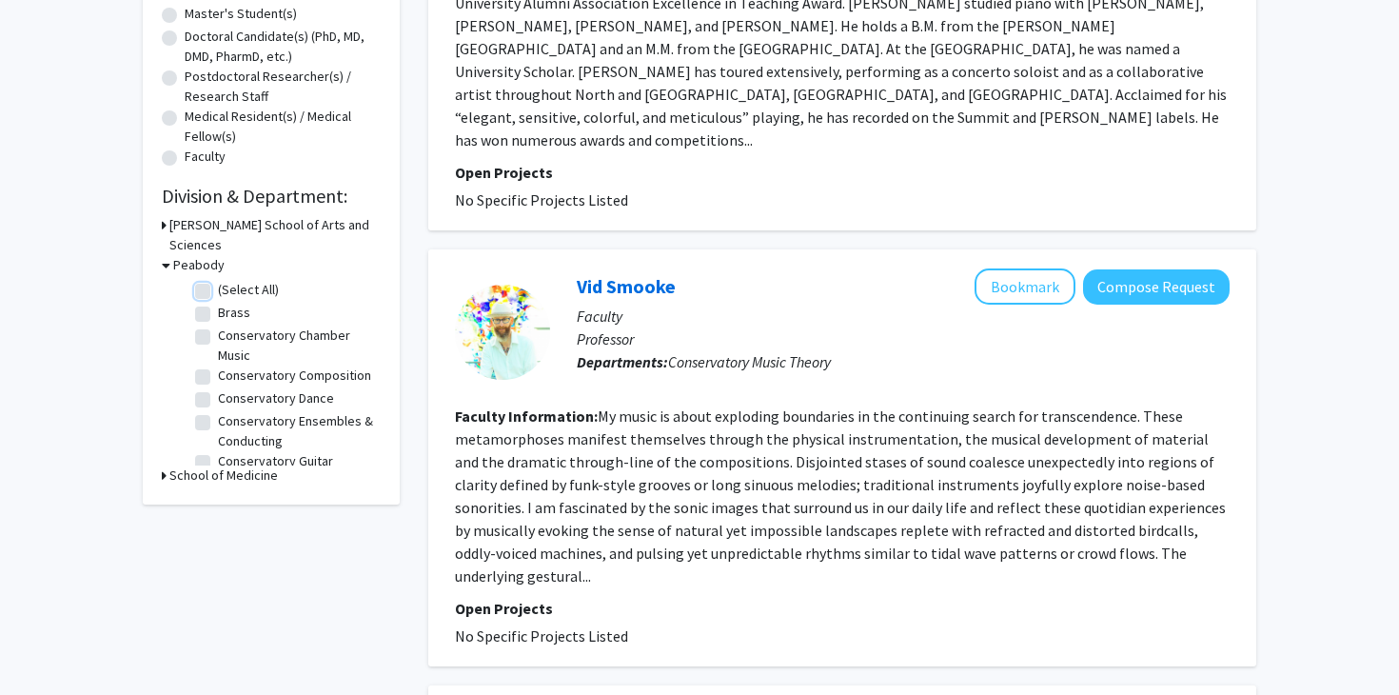
checkbox input "false"
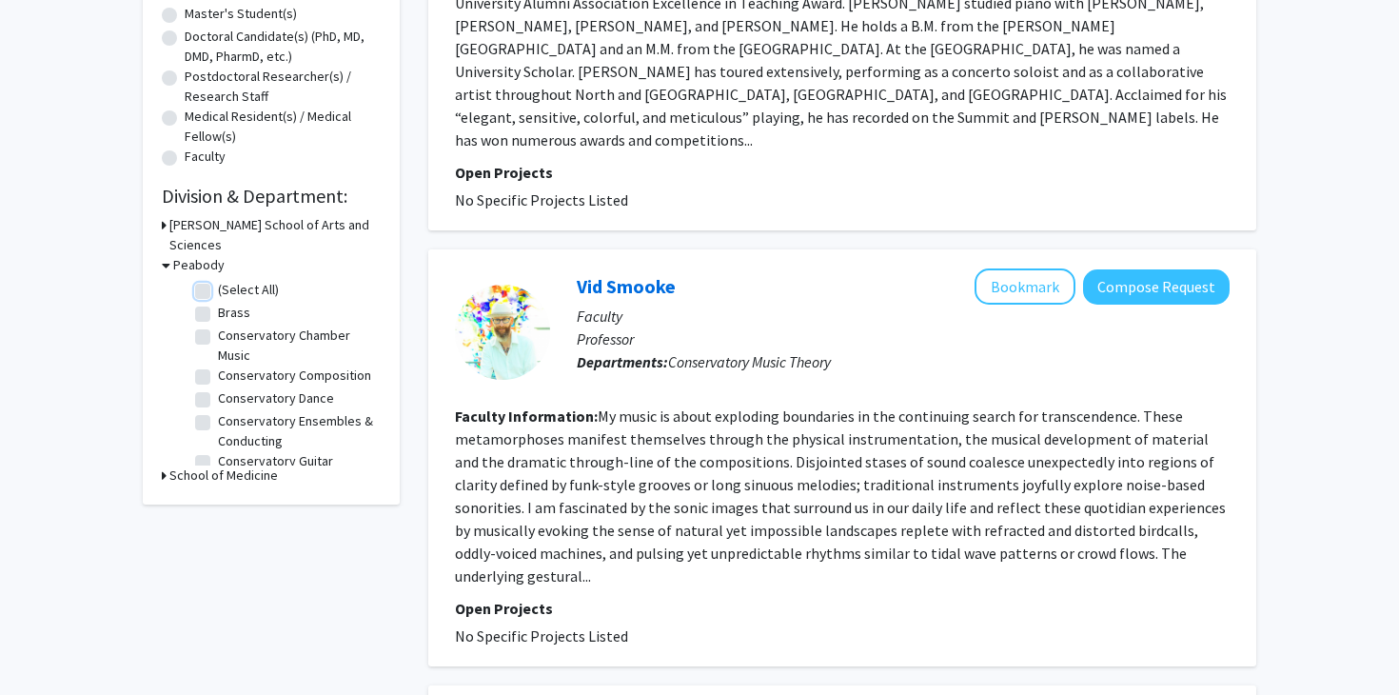
checkbox input "false"
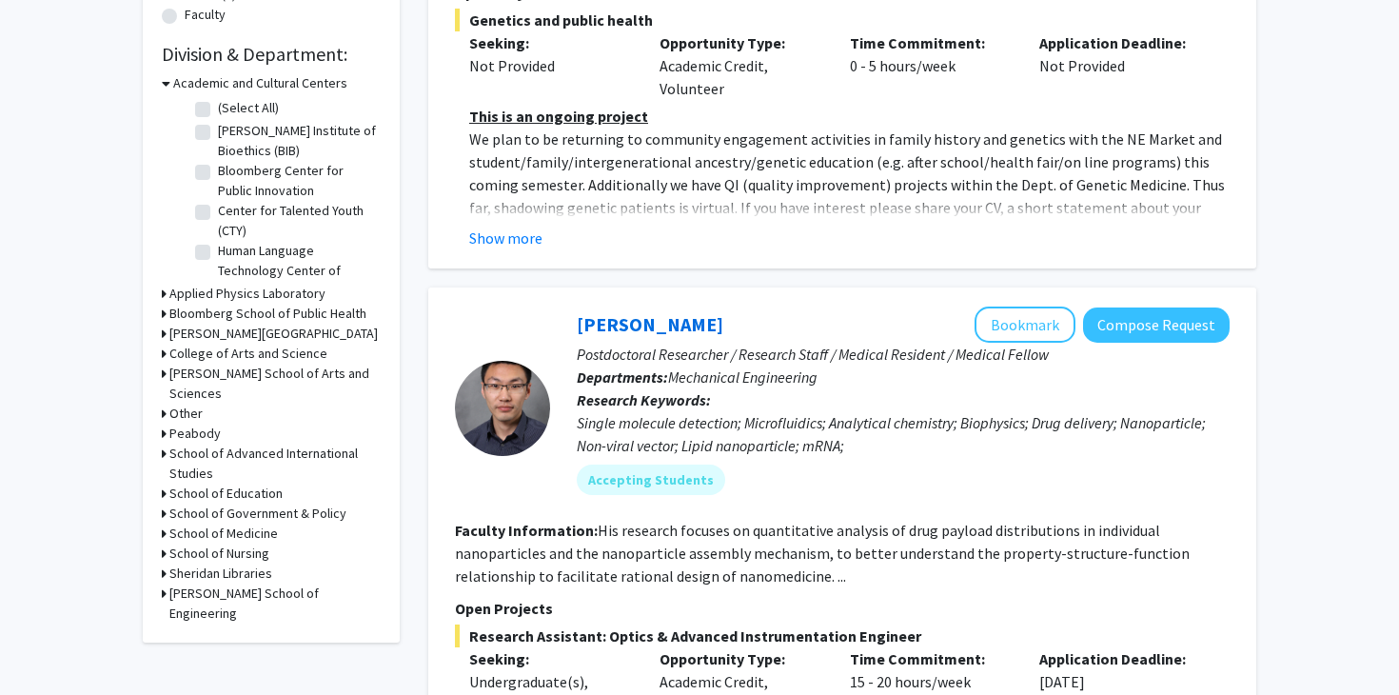
scroll to position [358, 0]
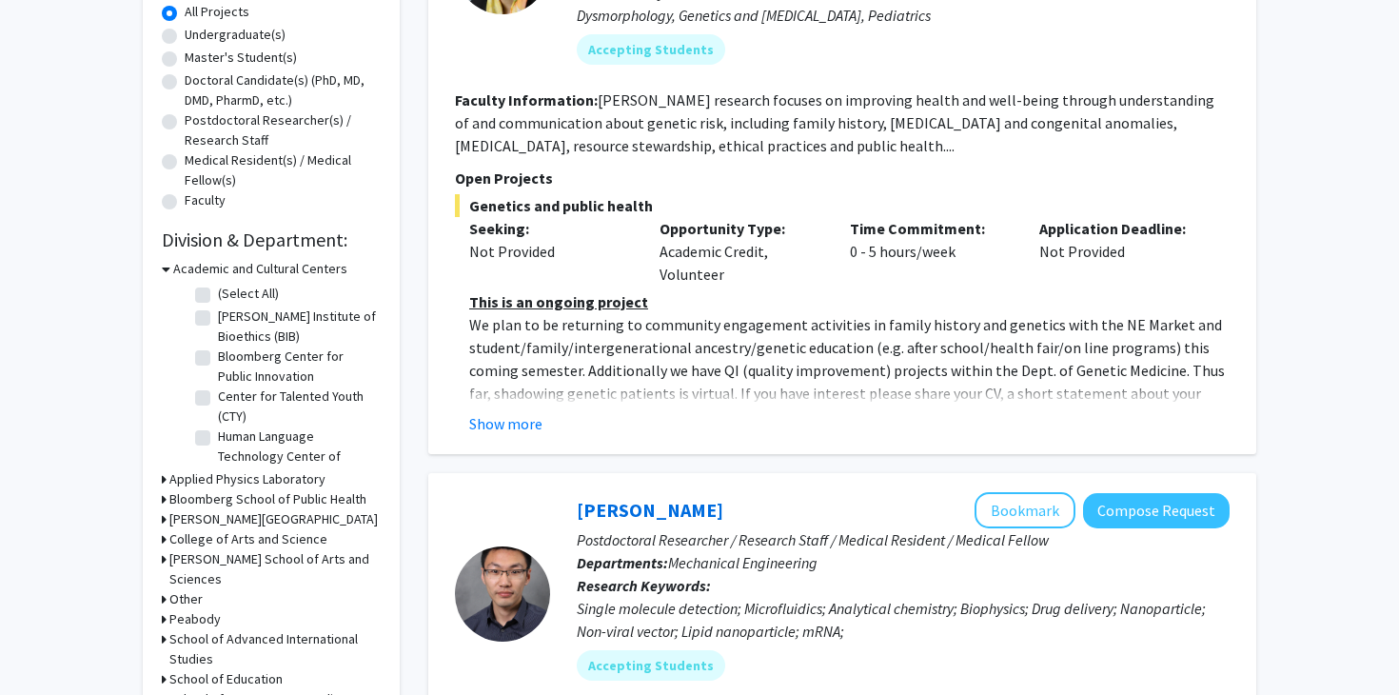
click at [174, 272] on h3 "Academic and Cultural Centers" at bounding box center [260, 269] width 174 height 20
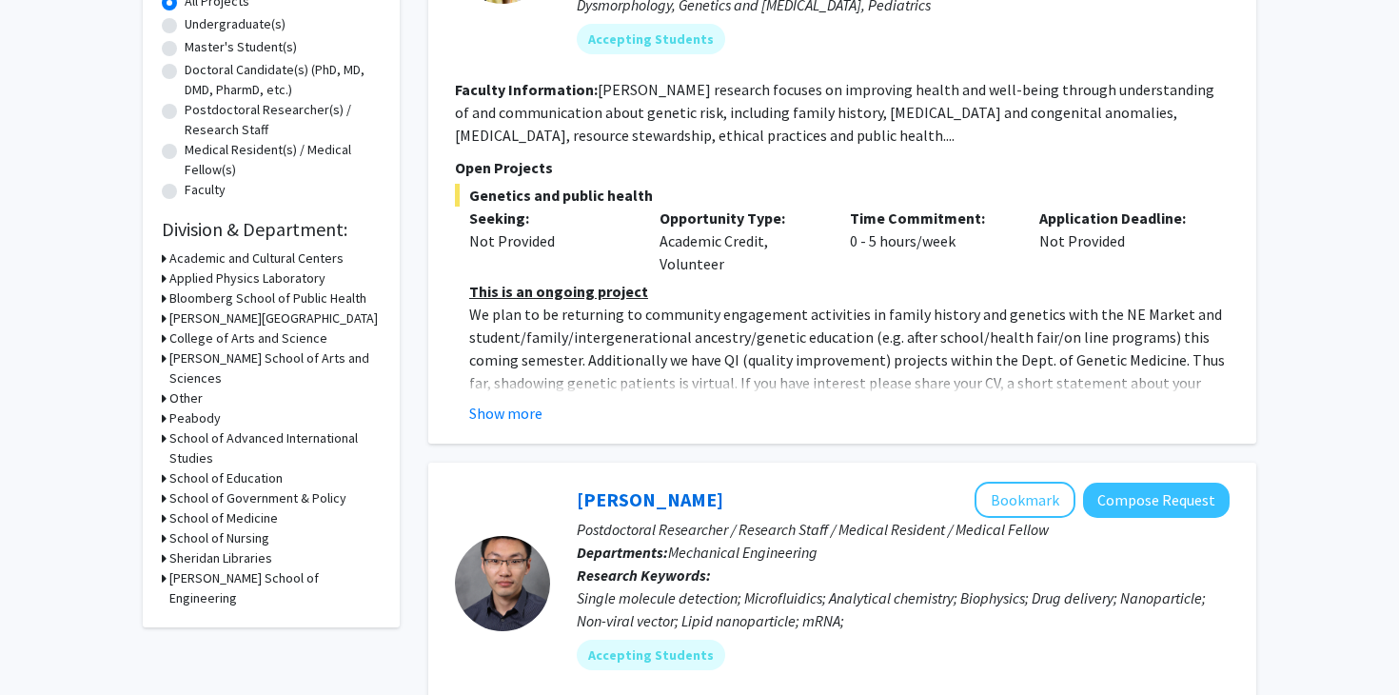
scroll to position [372, 0]
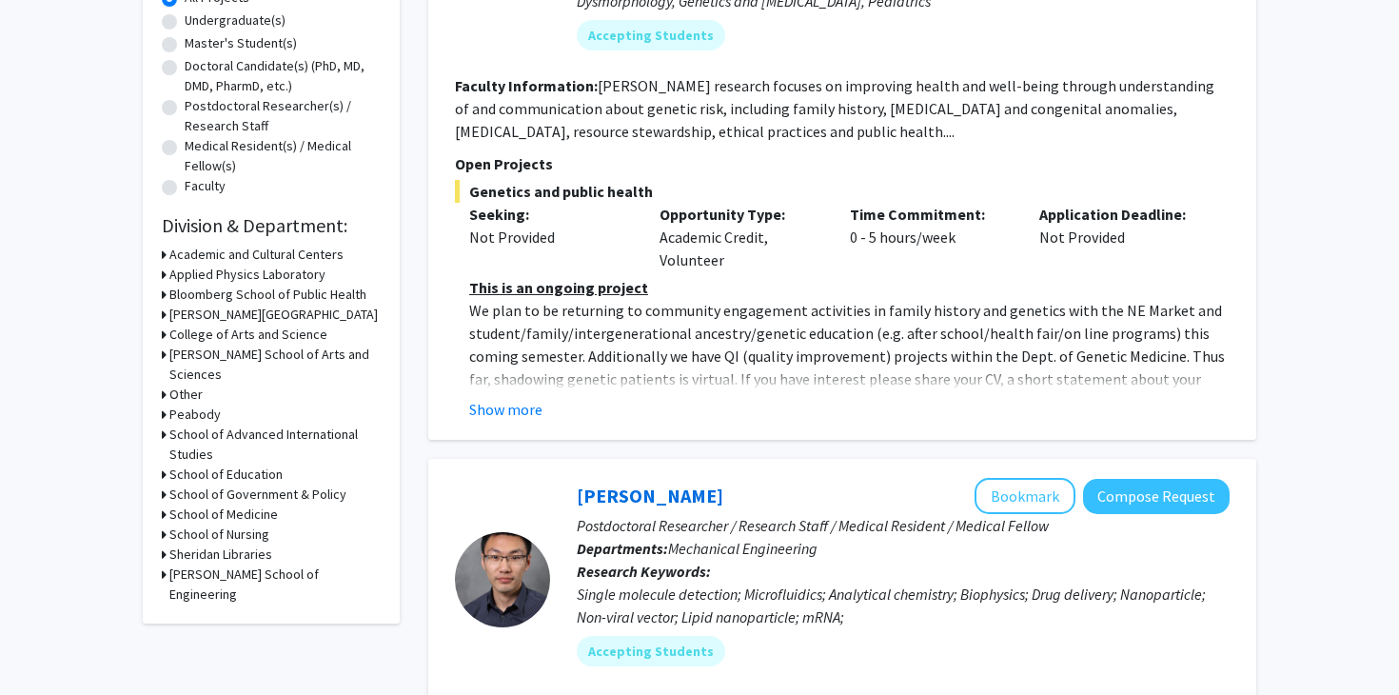
click at [259, 360] on h3 "[PERSON_NAME] School of Arts and Sciences" at bounding box center [274, 364] width 211 height 40
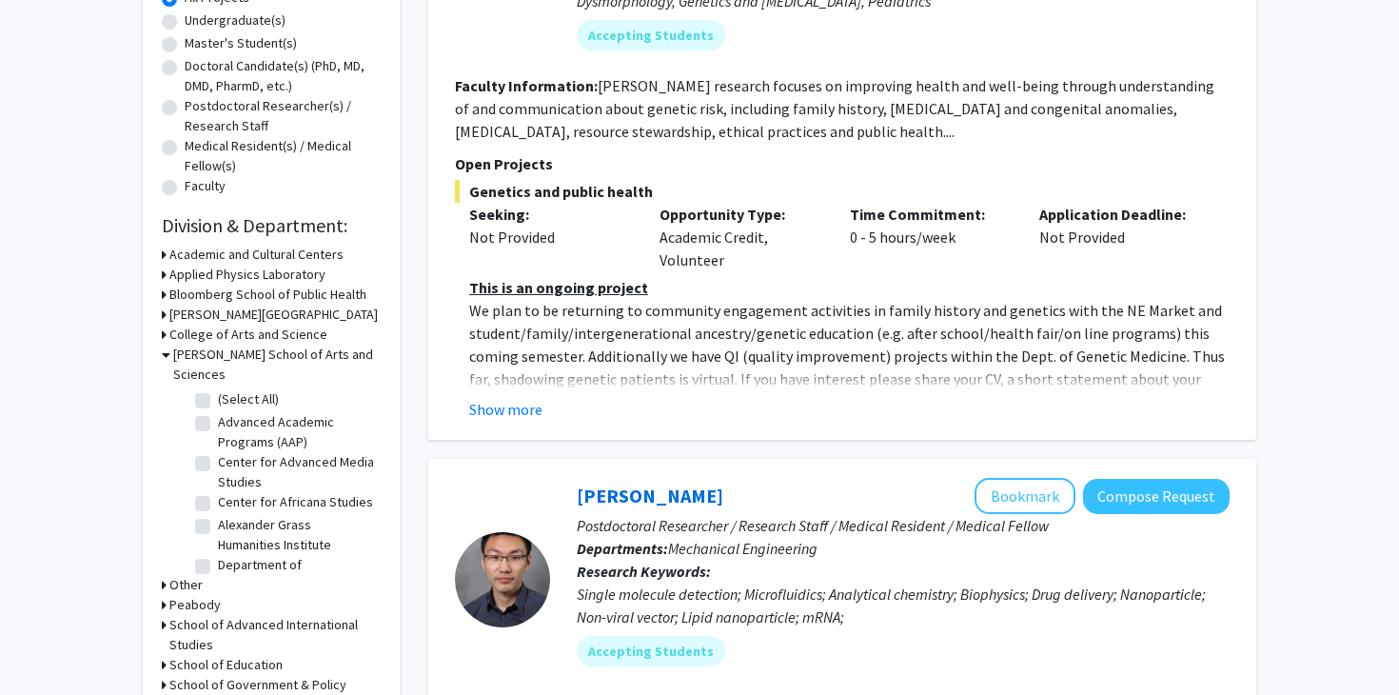
click at [252, 389] on label "(Select All)" at bounding box center [248, 399] width 61 height 20
click at [230, 389] on input "(Select All)" at bounding box center [224, 395] width 12 height 12
checkbox input "true"
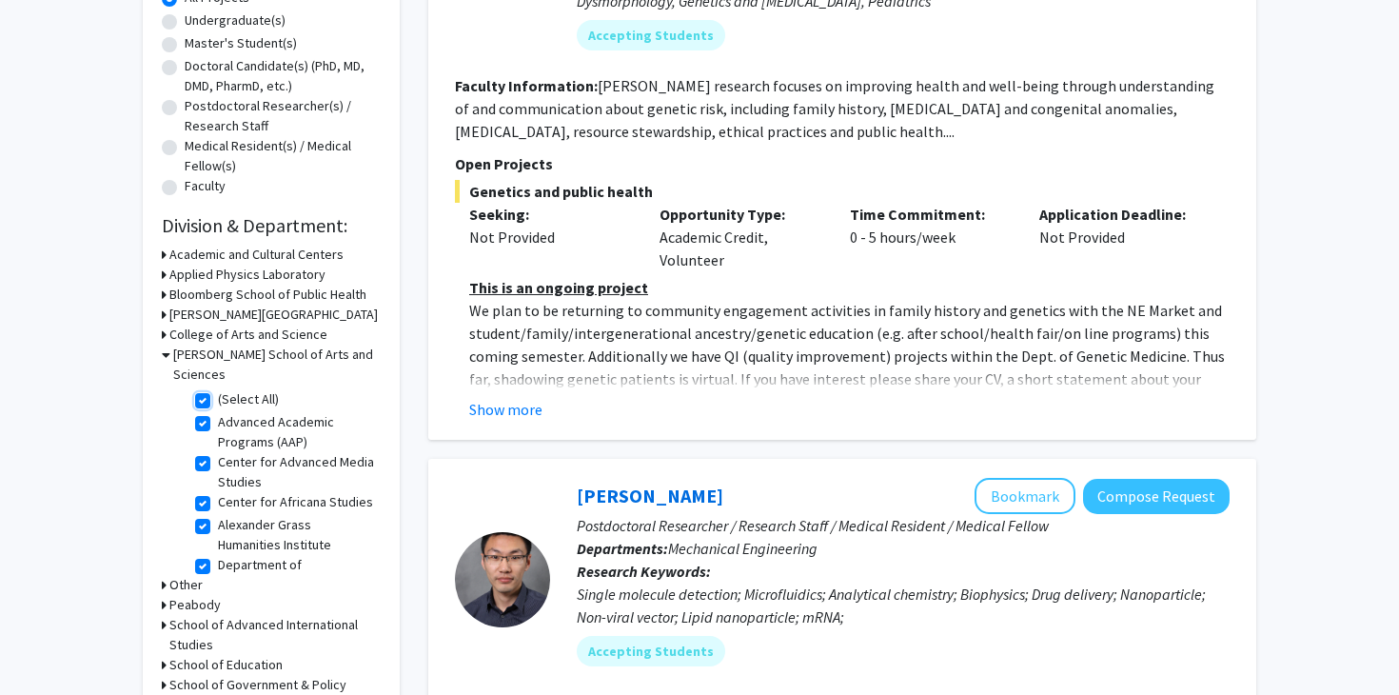
checkbox input "true"
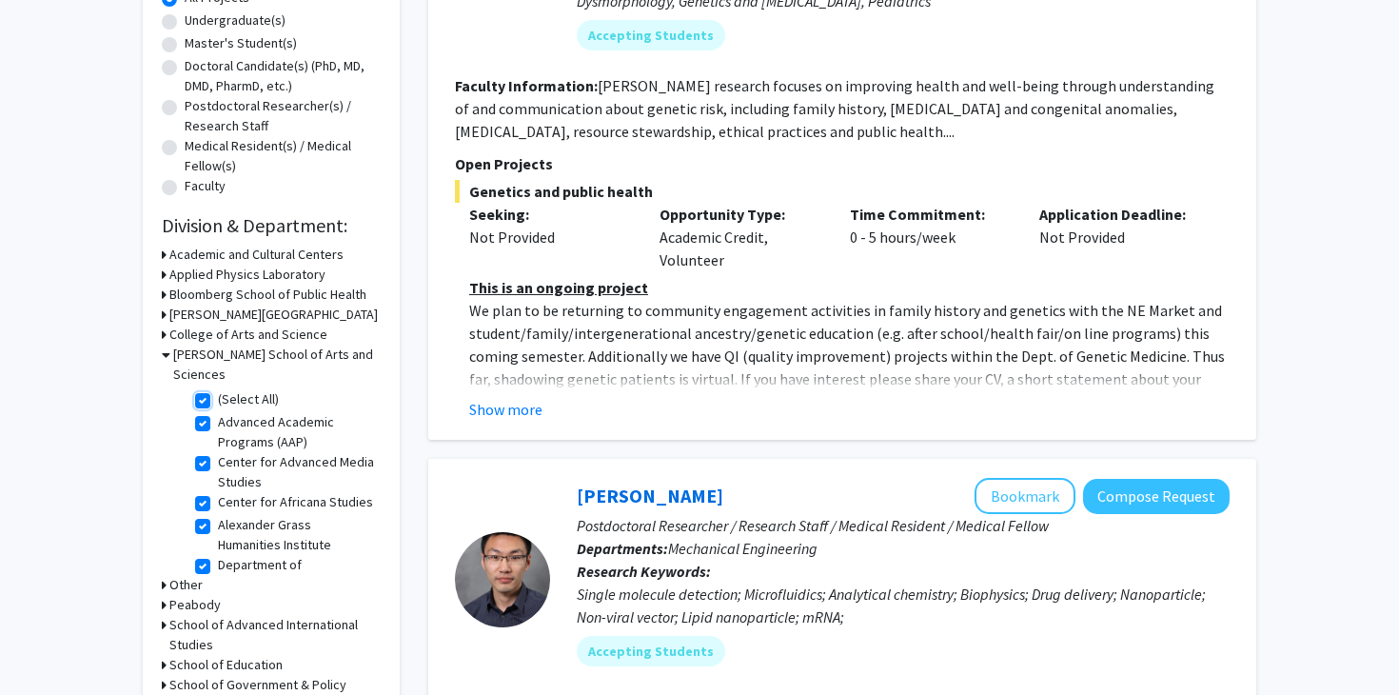
checkbox input "true"
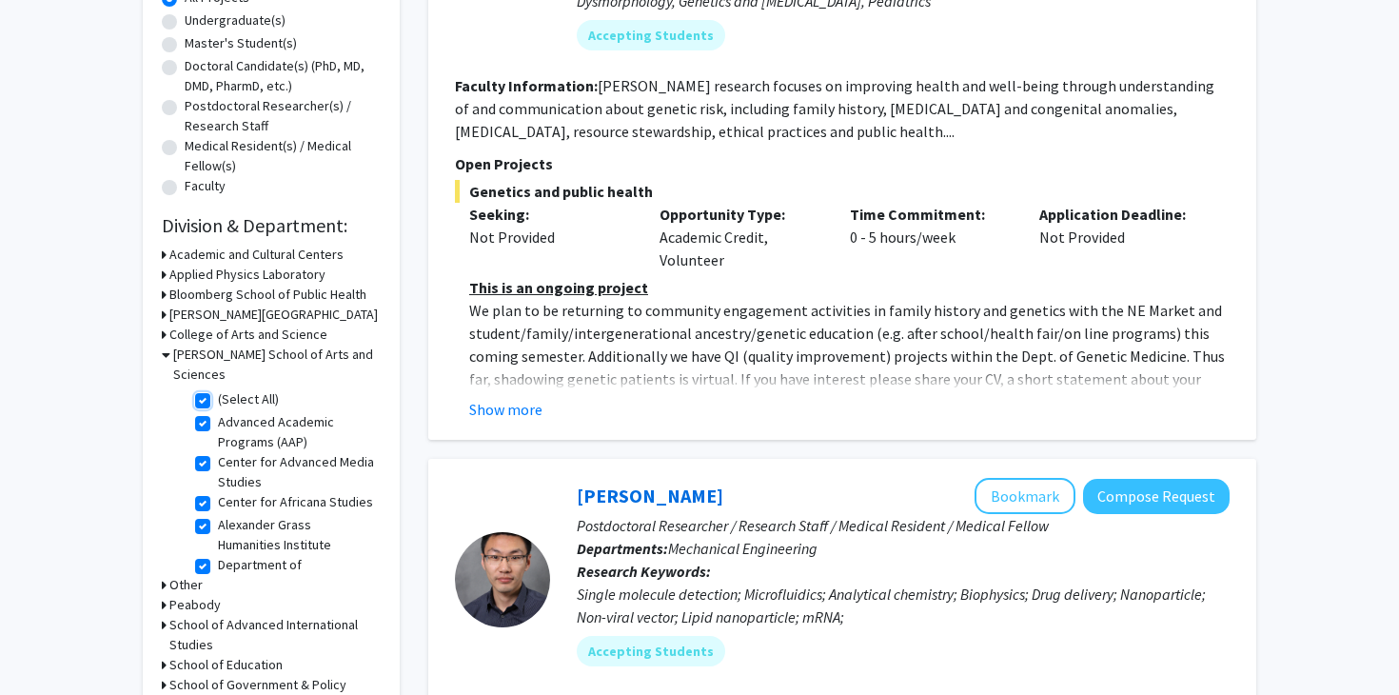
checkbox input "true"
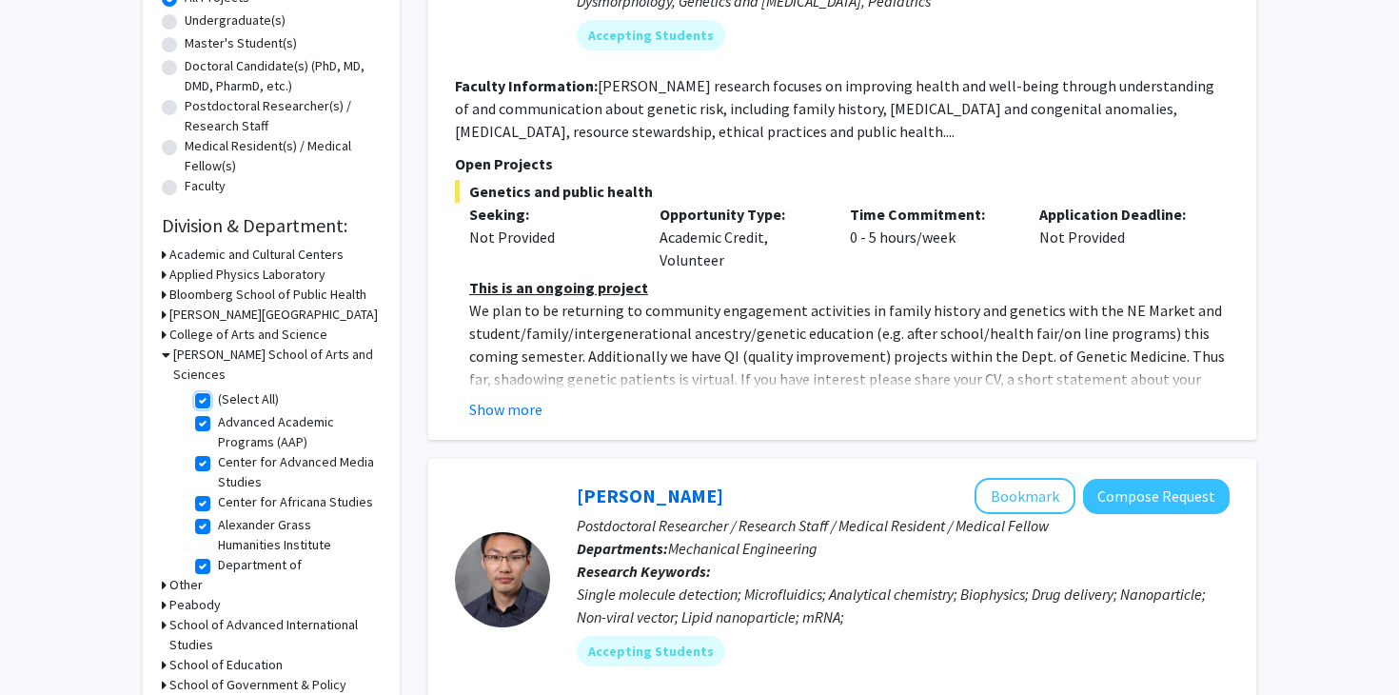
checkbox input "true"
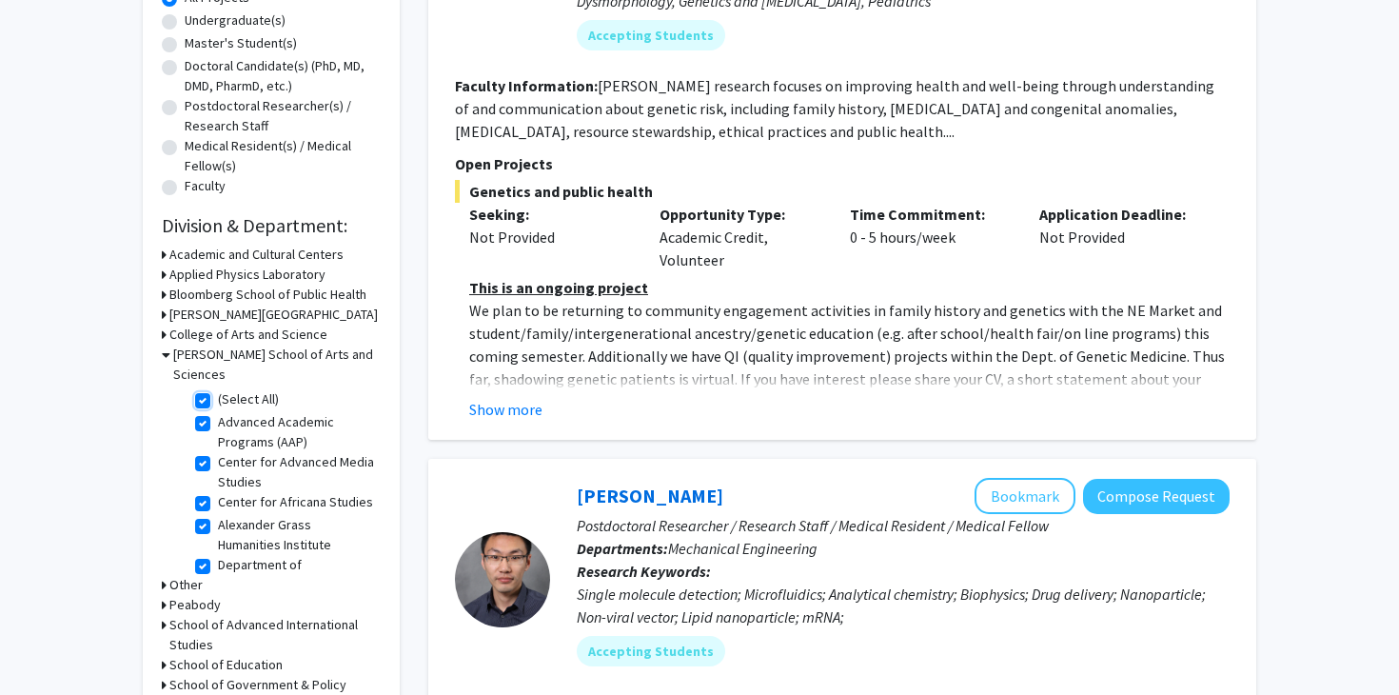
checkbox input "true"
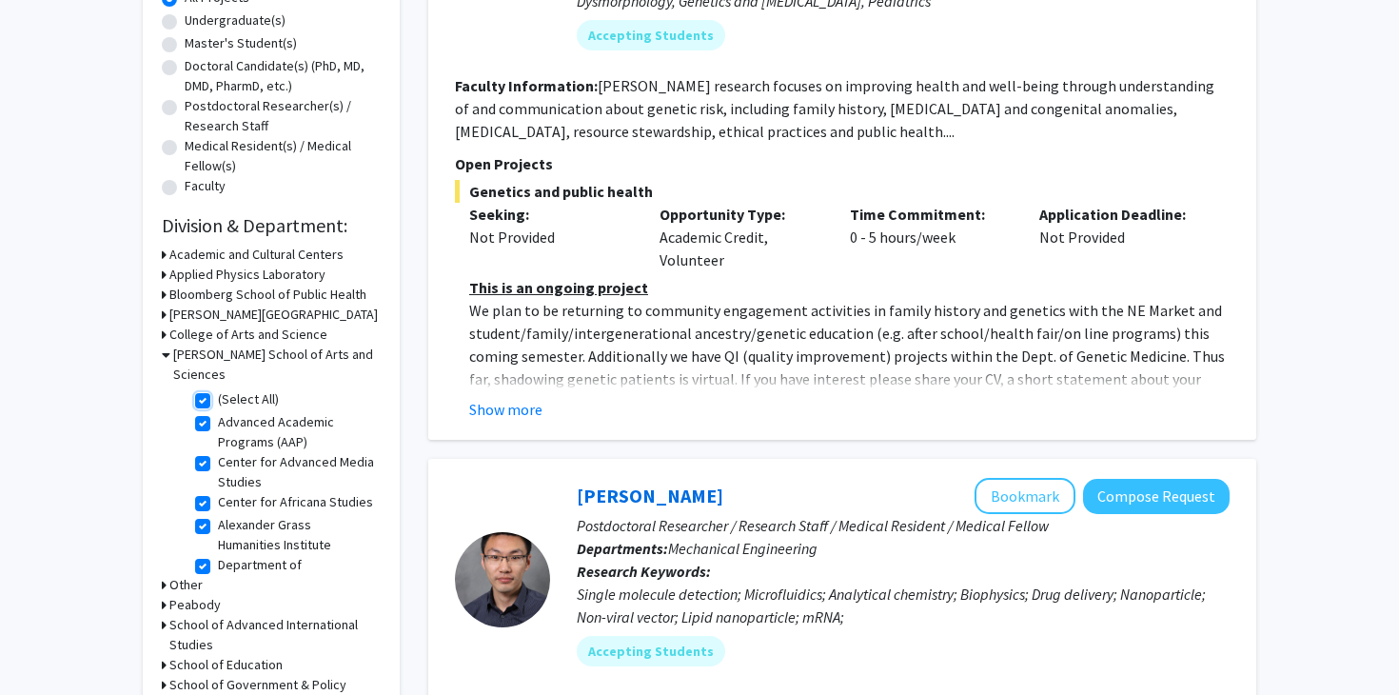
checkbox input "true"
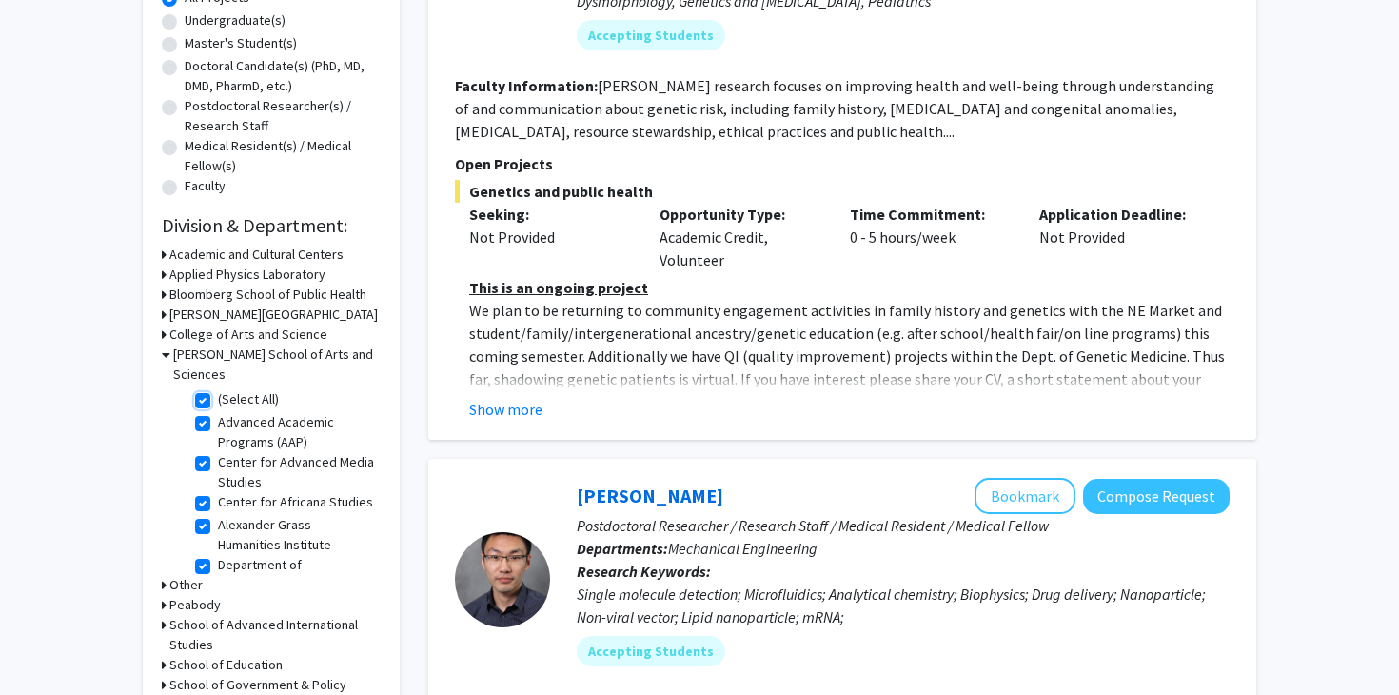
checkbox input "true"
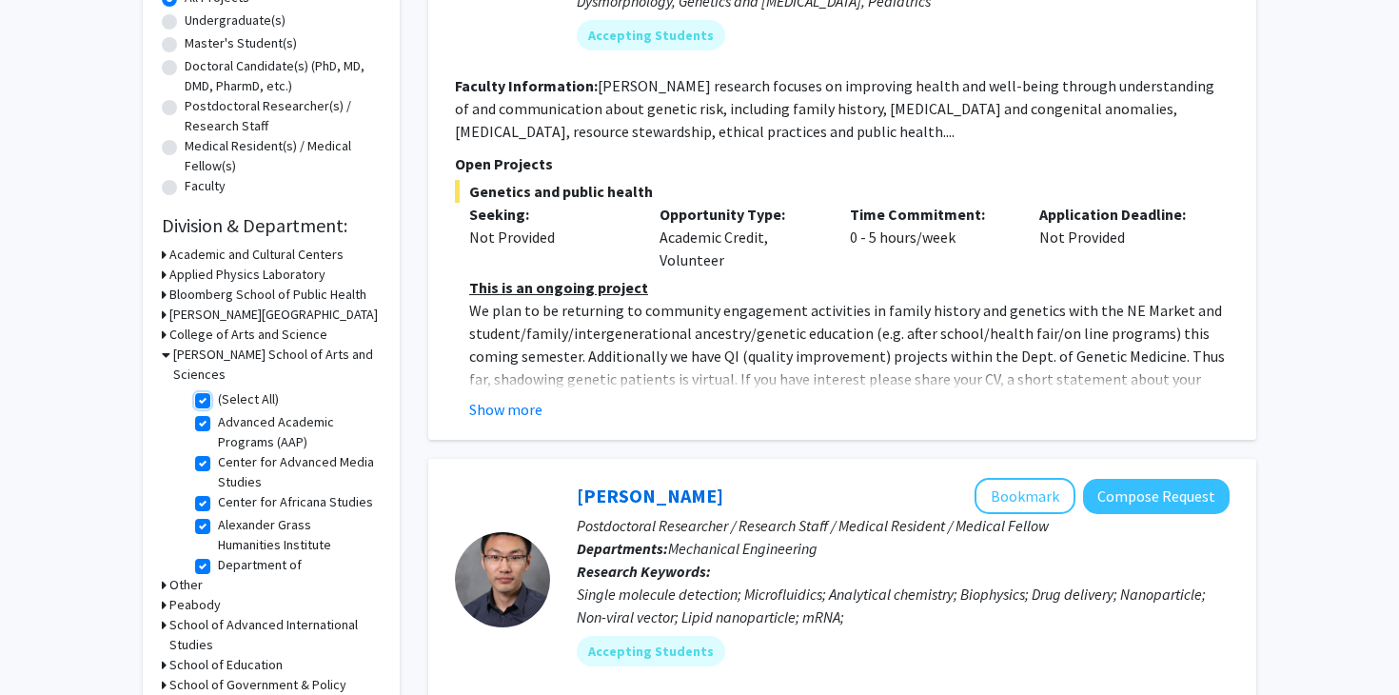
checkbox input "true"
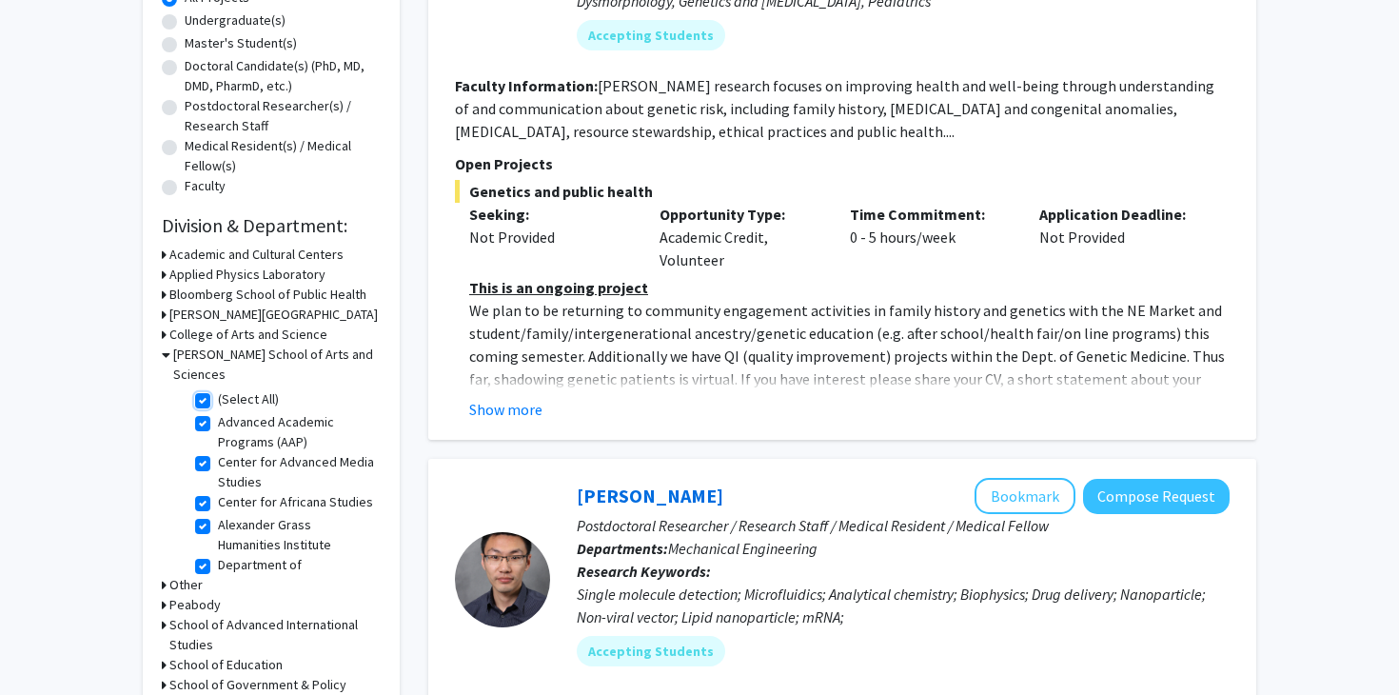
checkbox input "true"
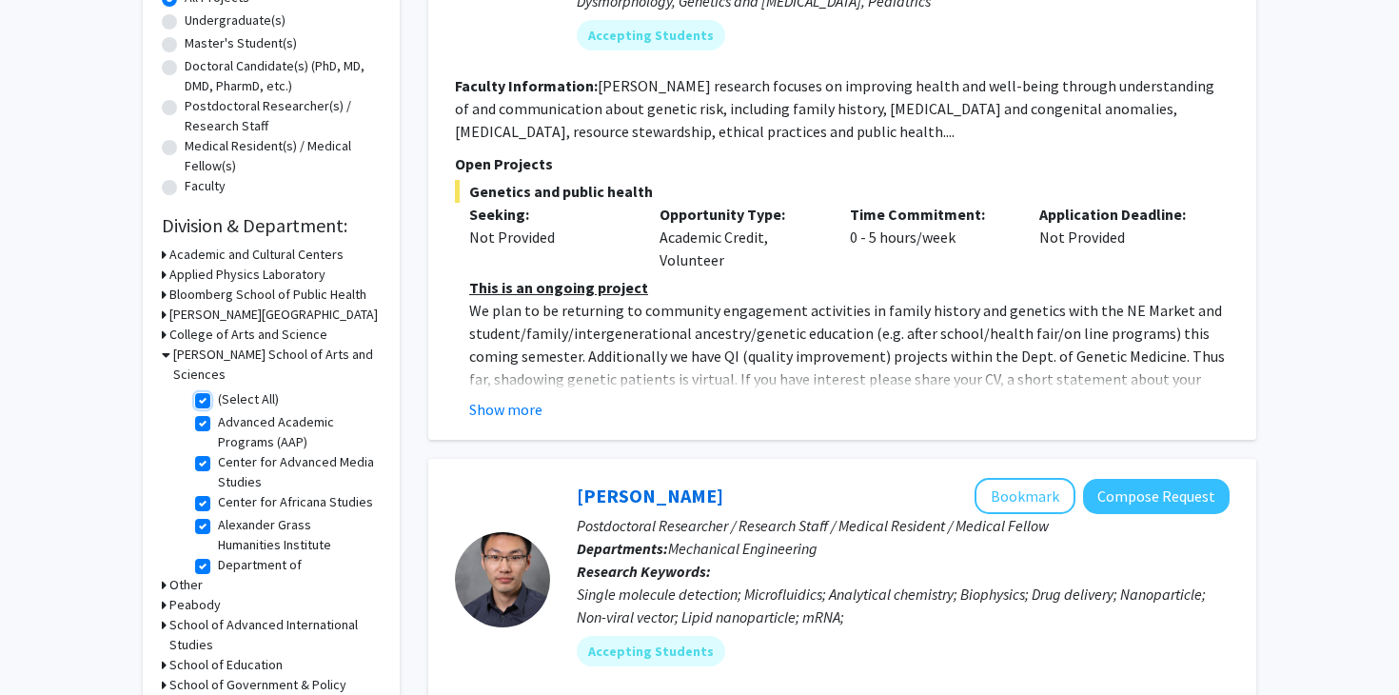
checkbox input "true"
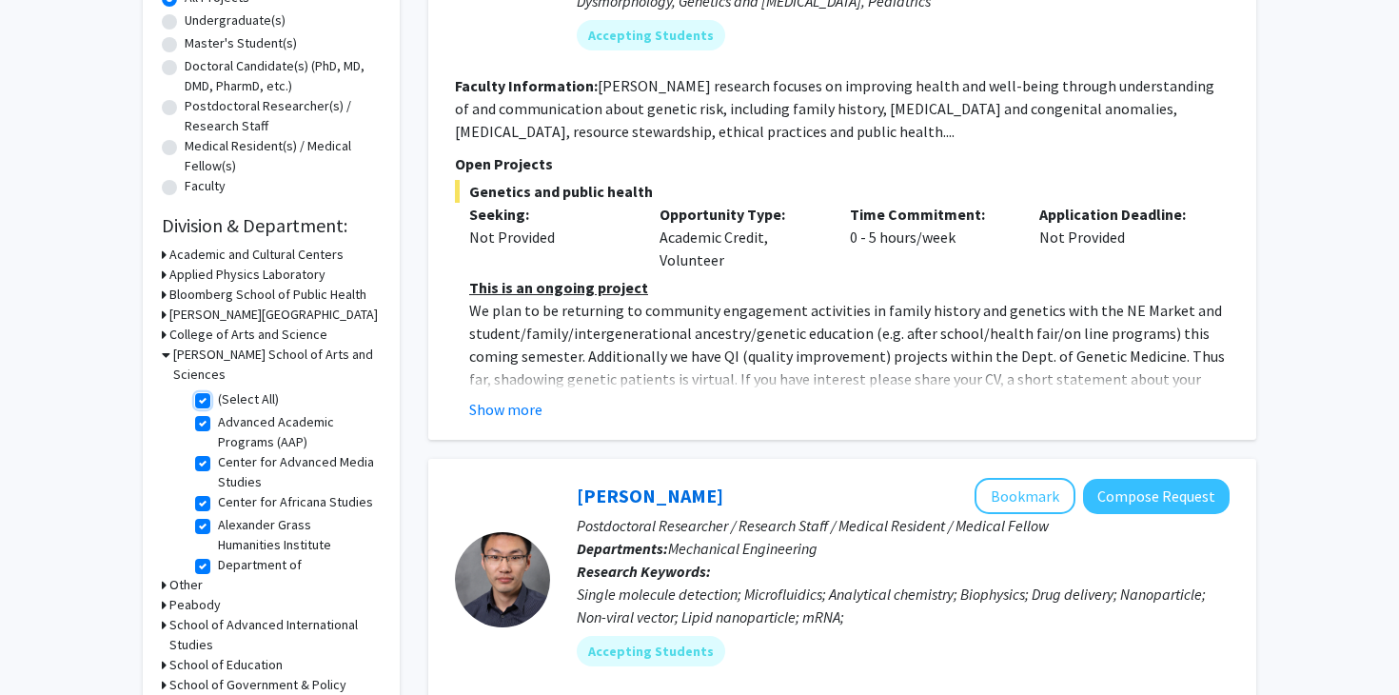
checkbox input "true"
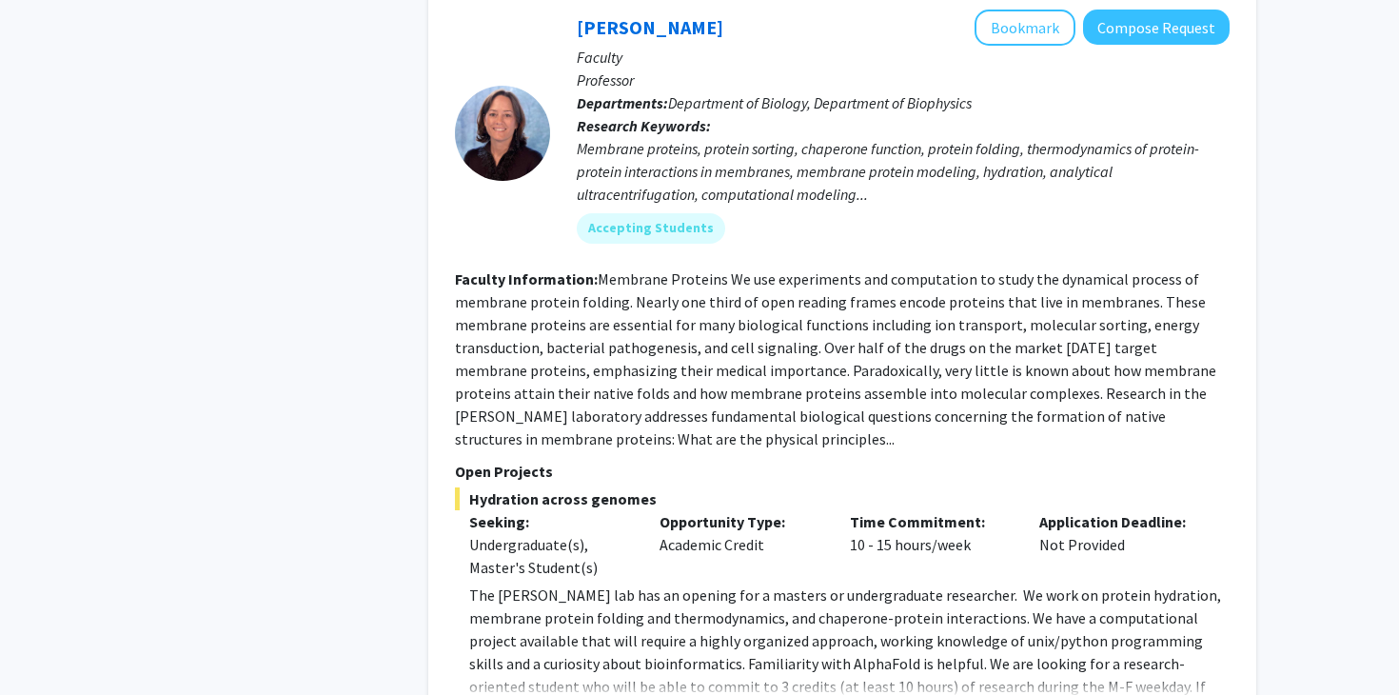
scroll to position [7186, 0]
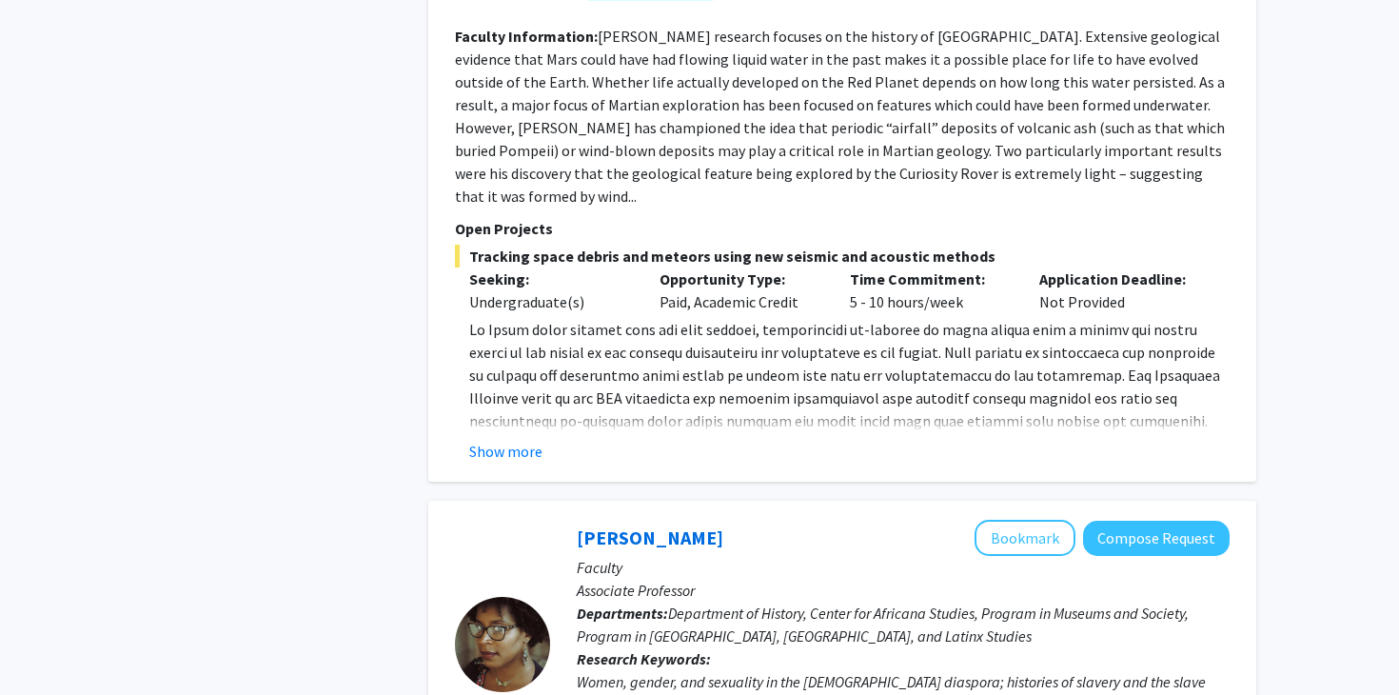
scroll to position [1725, 0]
